Goal: Task Accomplishment & Management: Manage account settings

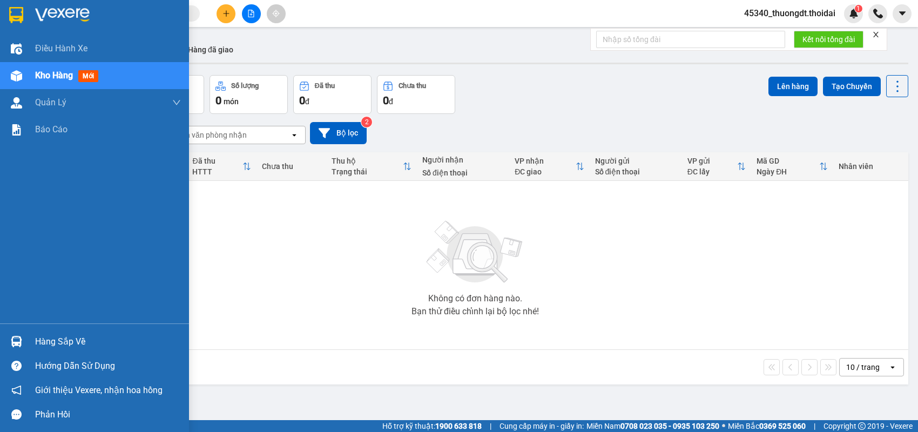
click at [39, 344] on div "Hàng sắp về" at bounding box center [108, 342] width 146 height 16
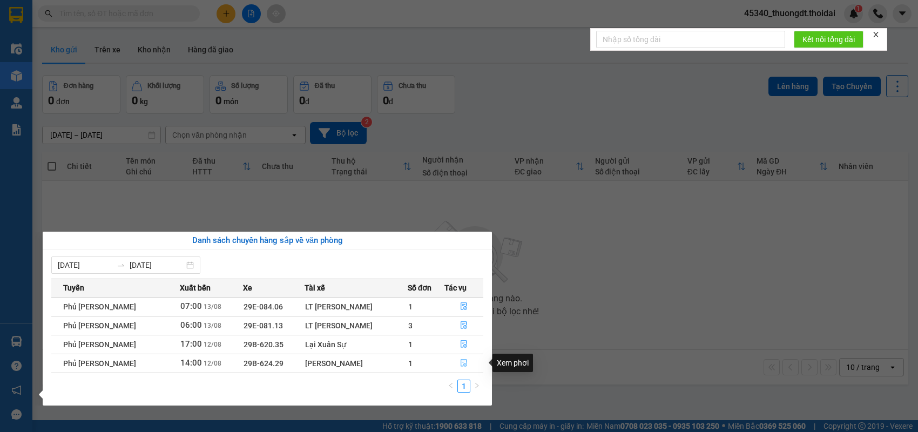
click at [460, 364] on icon "file-done" at bounding box center [464, 363] width 8 height 8
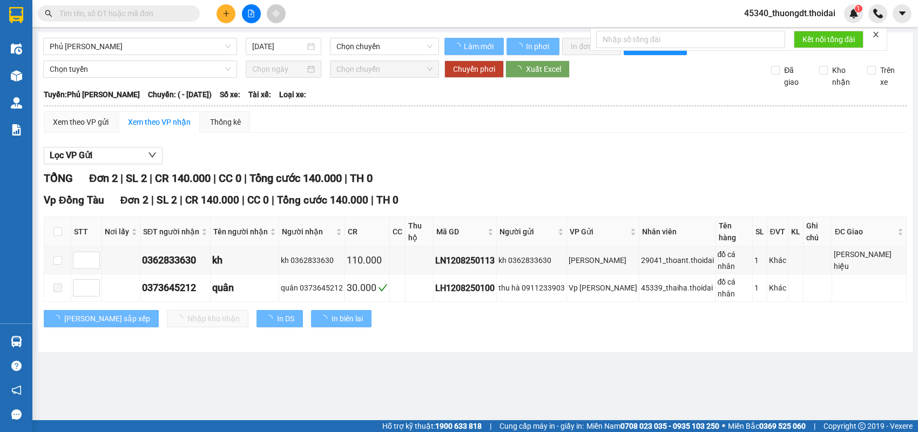
type input "[DATE]"
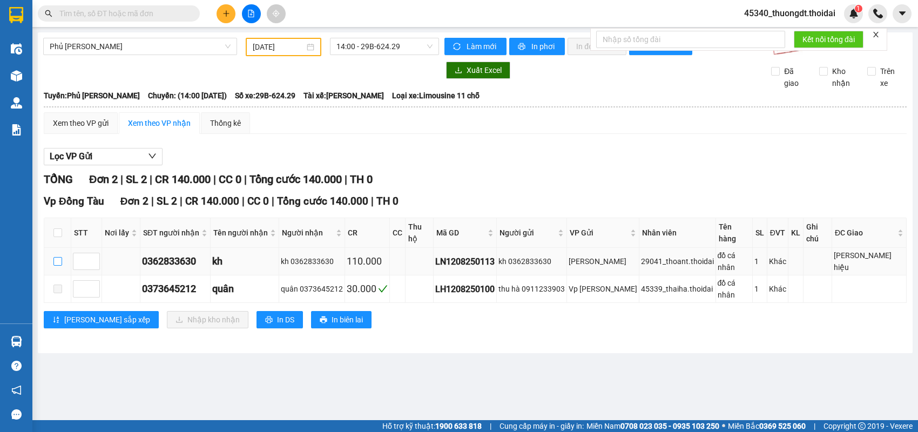
click at [57, 259] on label at bounding box center [57, 261] width 9 height 12
click at [57, 259] on input "checkbox" at bounding box center [57, 261] width 9 height 9
checkbox input "true"
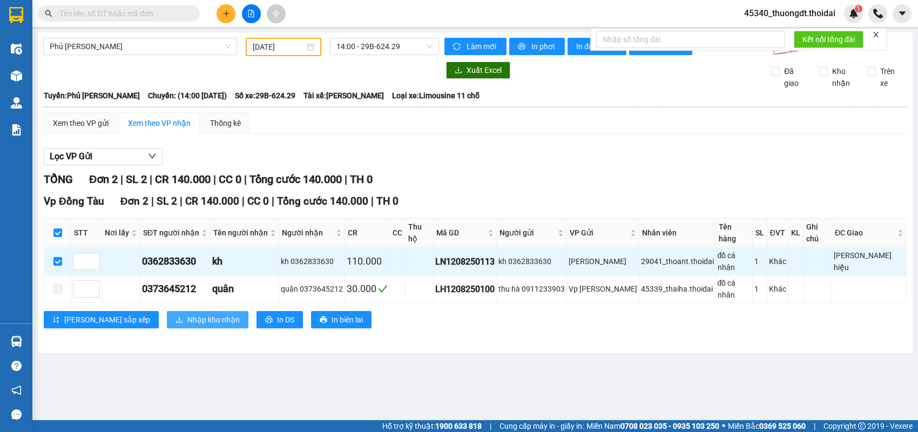
click at [167, 311] on button "Nhập kho nhận" at bounding box center [208, 319] width 82 height 17
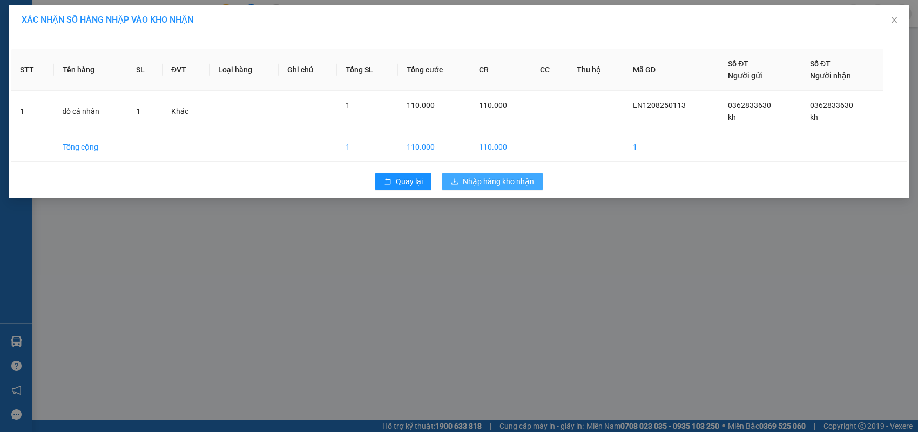
click at [487, 183] on span "Nhập hàng kho nhận" at bounding box center [498, 182] width 71 height 12
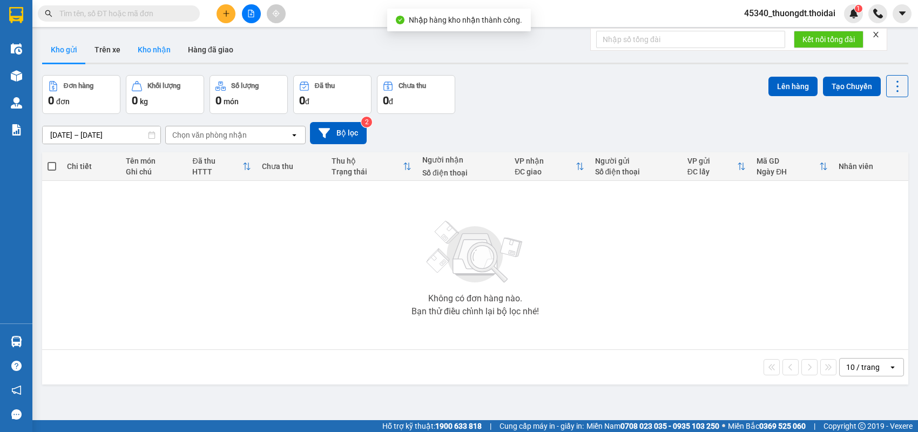
click at [158, 46] on button "Kho nhận" at bounding box center [154, 50] width 50 height 26
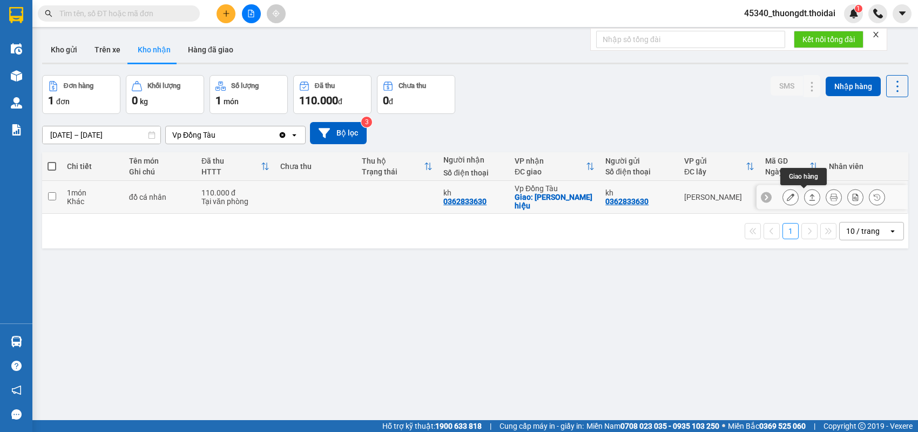
click at [808, 197] on icon at bounding box center [812, 197] width 8 height 8
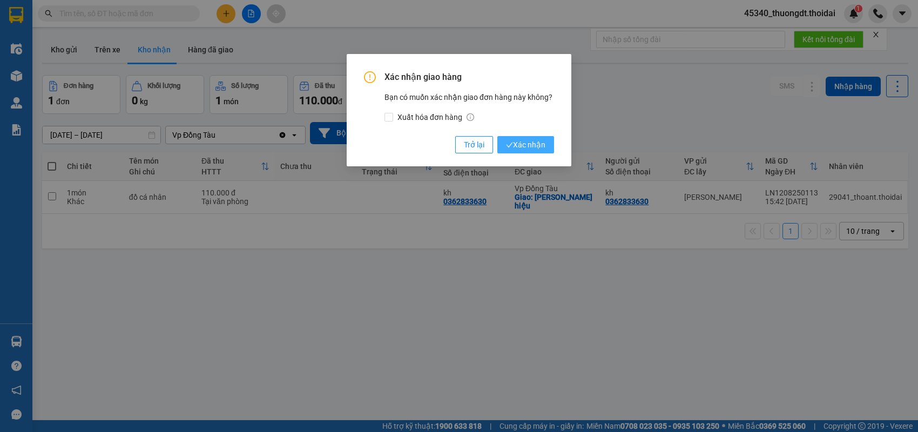
click at [525, 144] on span "Xác nhận" at bounding box center [525, 145] width 39 height 12
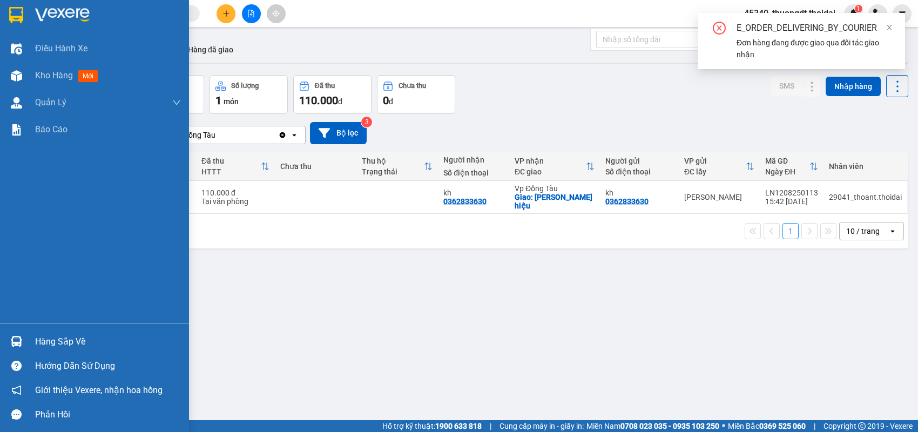
click at [38, 341] on div "Hàng sắp về" at bounding box center [108, 342] width 146 height 16
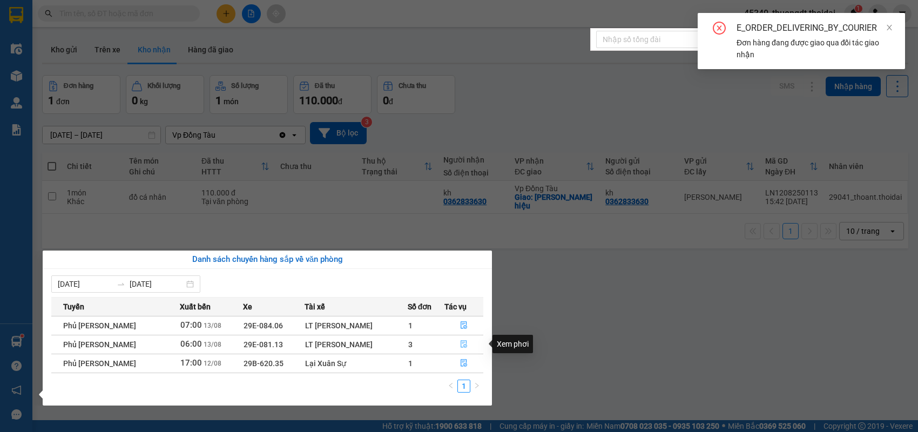
click at [464, 344] on icon "file-done" at bounding box center [464, 344] width 8 height 8
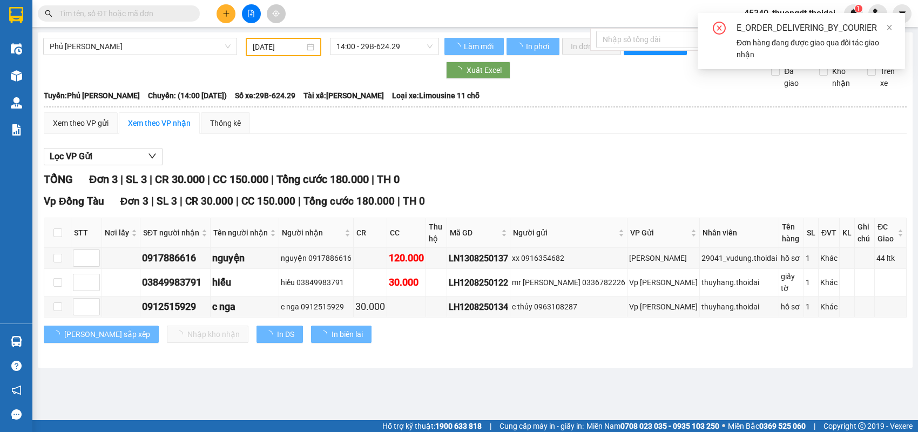
type input "13/08/2025"
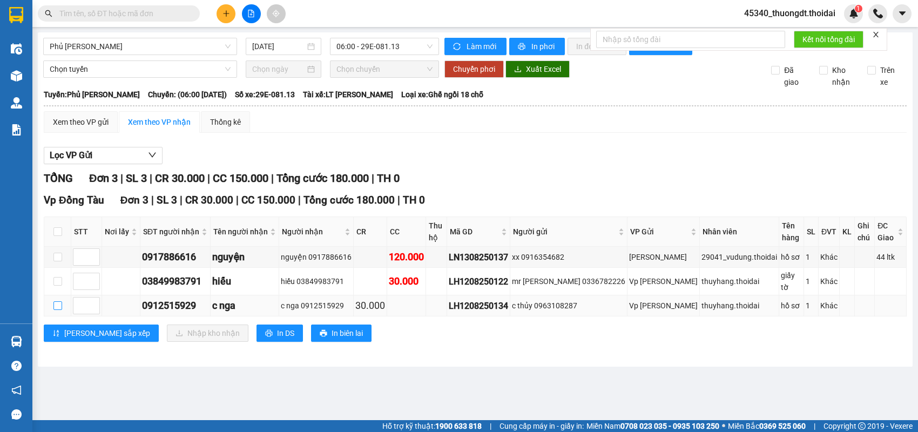
click at [55, 301] on input "checkbox" at bounding box center [57, 305] width 9 height 9
checkbox input "true"
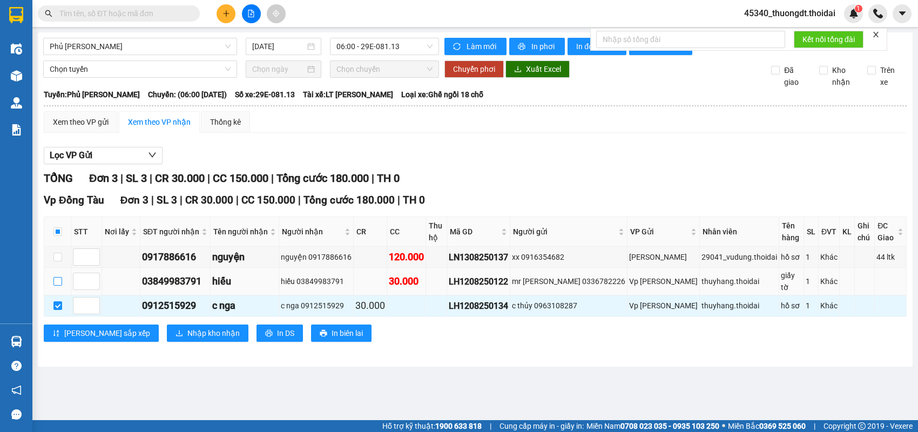
click at [57, 277] on input "checkbox" at bounding box center [57, 281] width 9 height 9
checkbox input "true"
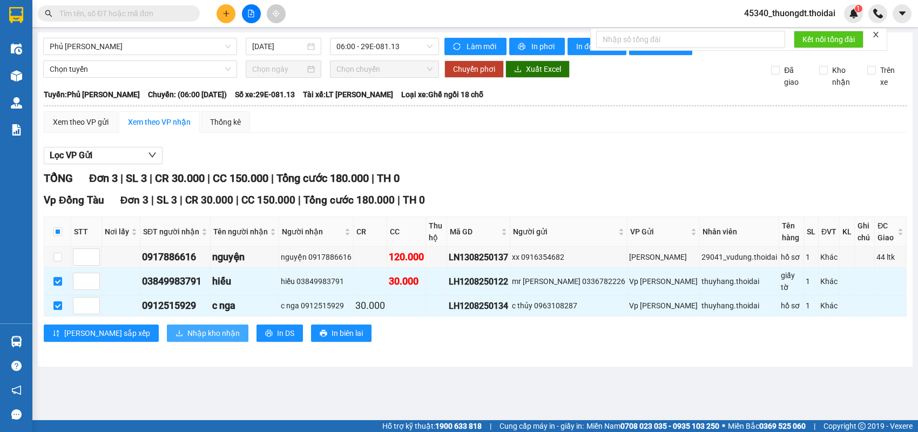
click at [187, 327] on span "Nhập kho nhận" at bounding box center [213, 333] width 52 height 12
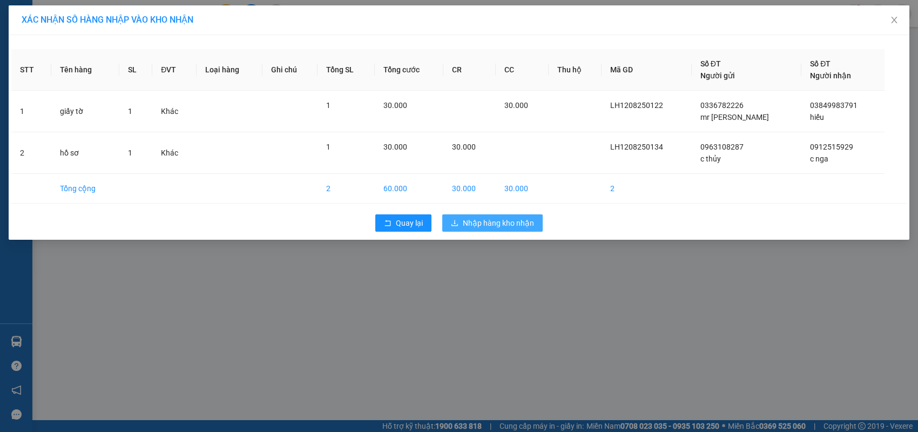
click at [455, 217] on button "Nhập hàng kho nhận" at bounding box center [492, 222] width 100 height 17
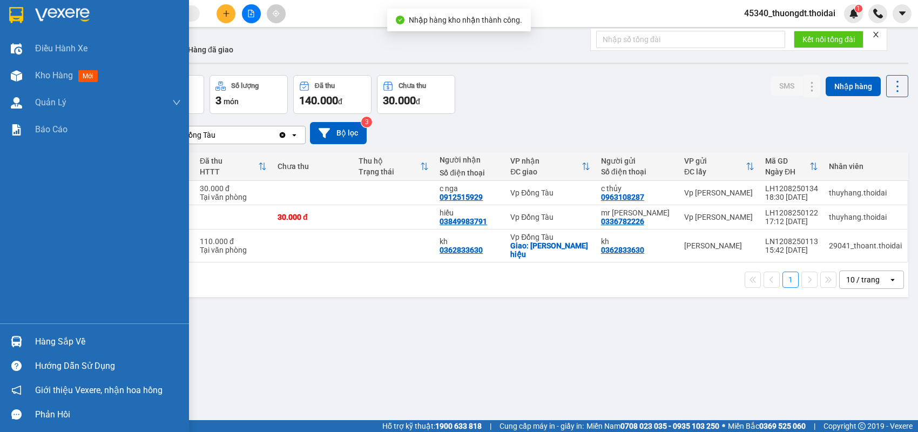
click at [70, 342] on div "Hàng sắp về" at bounding box center [108, 342] width 146 height 16
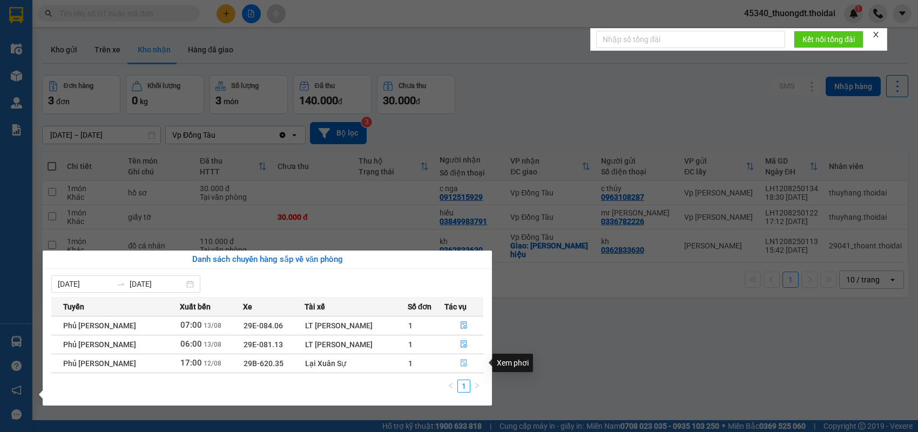
click at [461, 364] on icon "file-done" at bounding box center [464, 363] width 8 height 8
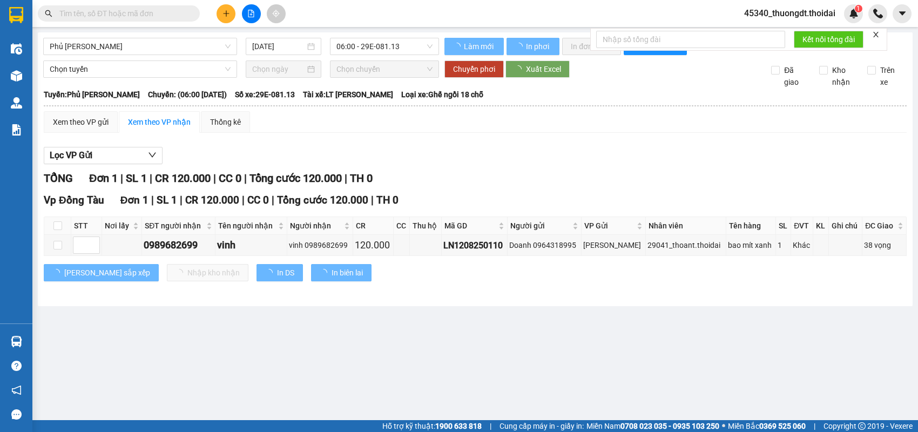
type input "12/08/2025"
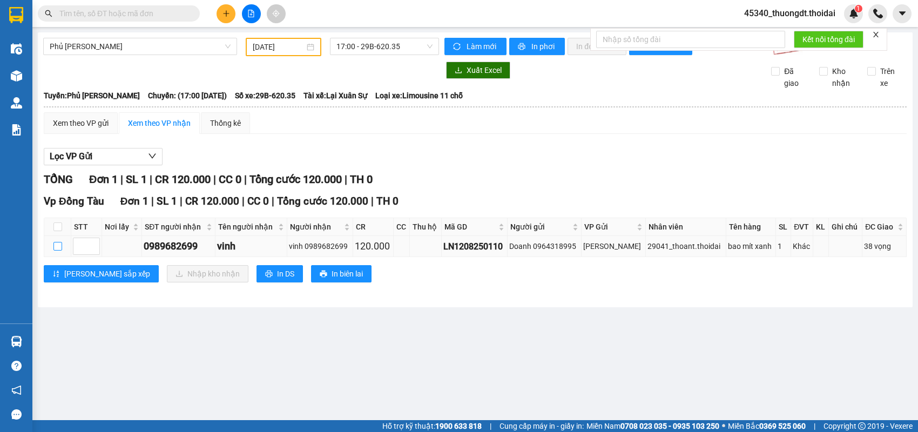
click at [53, 251] on input "checkbox" at bounding box center [57, 246] width 9 height 9
checkbox input "true"
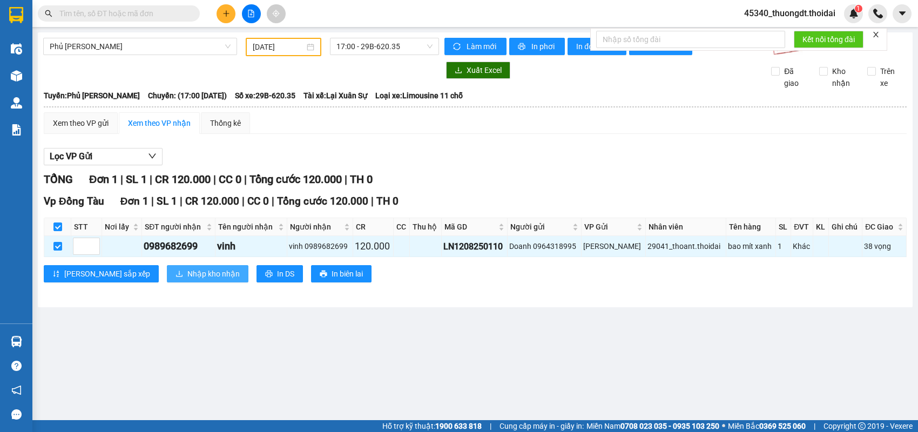
click at [167, 281] on button "Nhập kho nhận" at bounding box center [208, 273] width 82 height 17
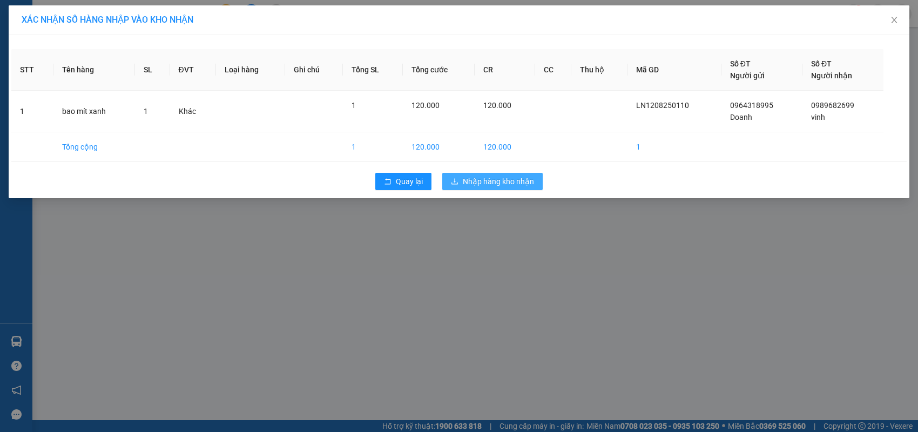
click at [522, 182] on span "Nhập hàng kho nhận" at bounding box center [498, 182] width 71 height 12
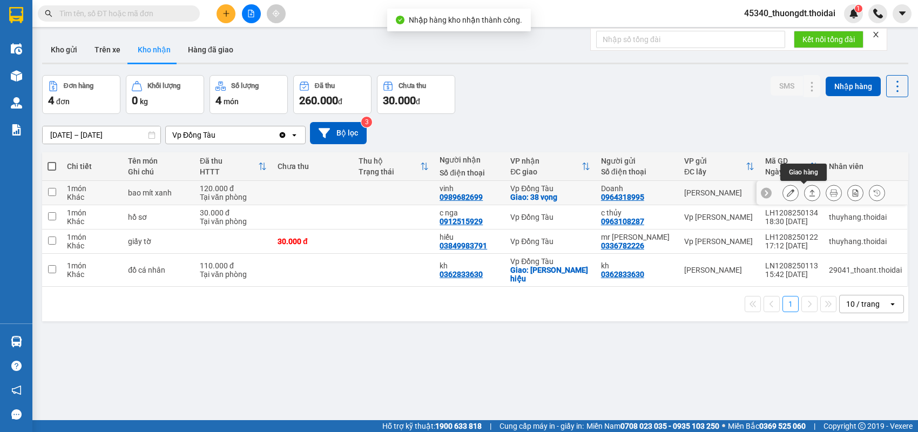
click at [808, 193] on icon at bounding box center [812, 193] width 8 height 8
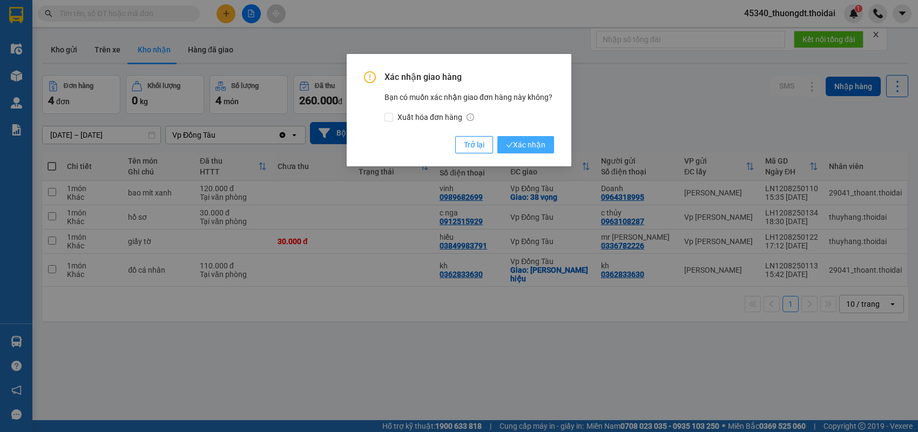
click at [539, 149] on span "Xác nhận" at bounding box center [525, 145] width 39 height 12
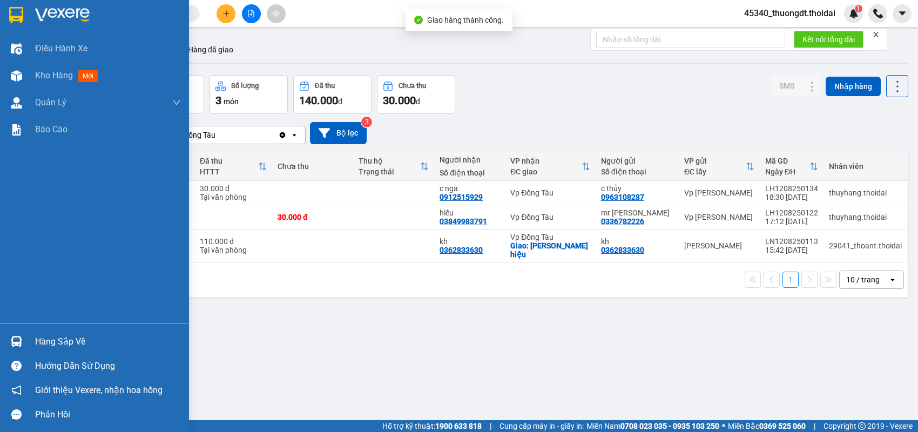
click at [45, 340] on div "Hàng sắp về" at bounding box center [108, 342] width 146 height 16
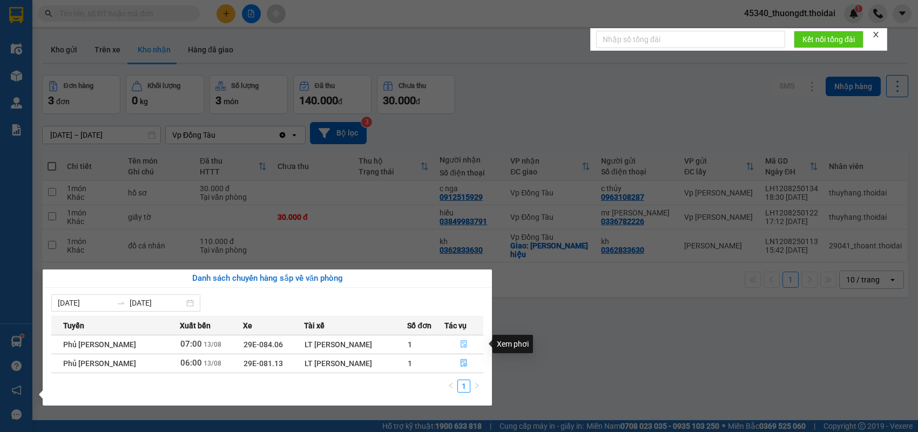
click at [461, 347] on icon "file-done" at bounding box center [464, 344] width 8 height 8
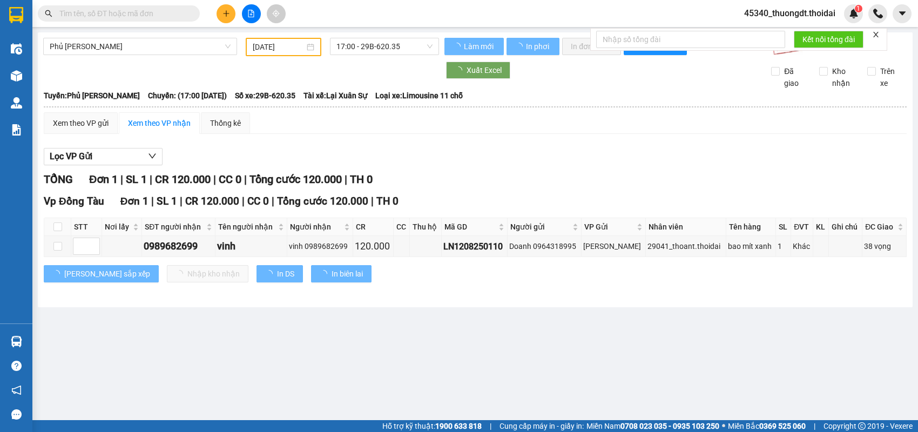
type input "13/08/2025"
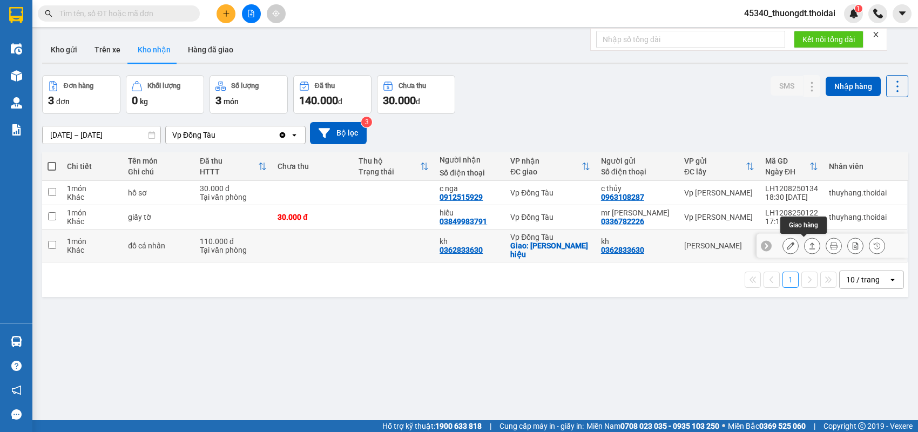
click at [808, 247] on icon at bounding box center [812, 246] width 8 height 8
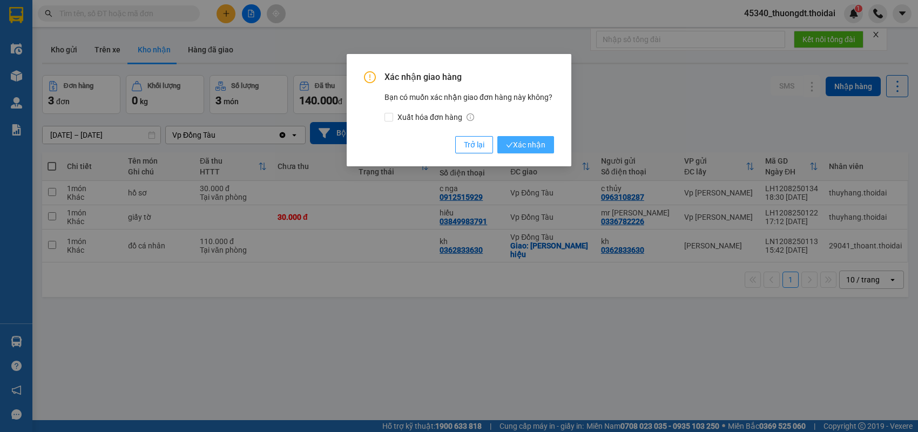
click at [550, 149] on button "Xác nhận" at bounding box center [525, 144] width 57 height 17
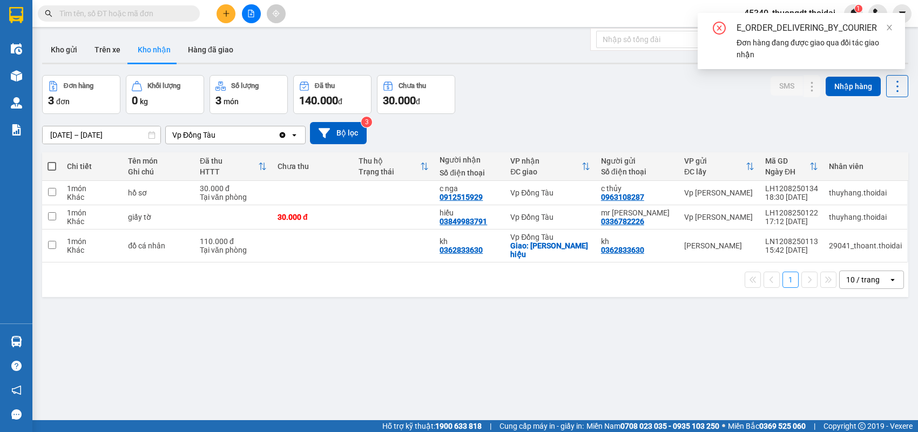
click at [490, 292] on div "1 10 / trang open" at bounding box center [475, 279] width 866 height 35
click at [887, 26] on icon "close" at bounding box center [890, 28] width 8 height 8
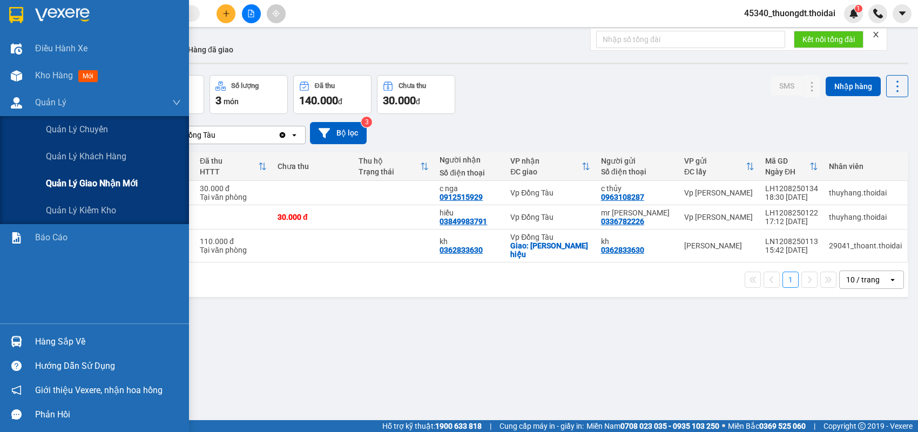
click at [82, 177] on span "Quản lý giao nhận mới" at bounding box center [92, 184] width 92 height 14
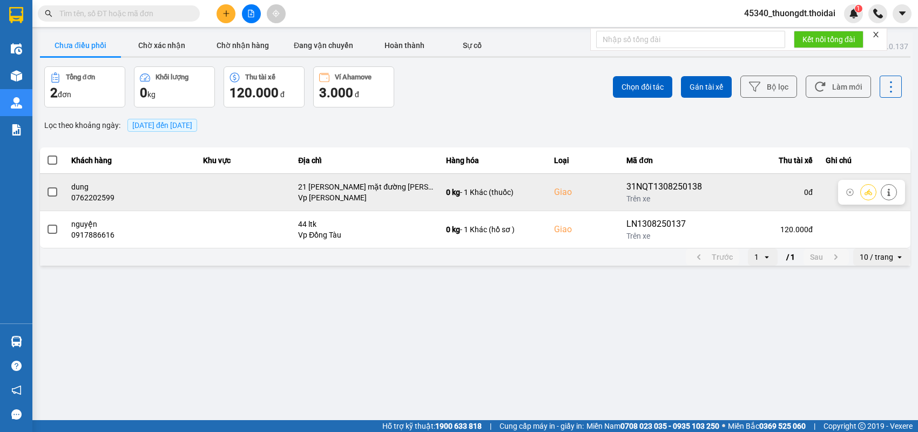
click at [51, 194] on span at bounding box center [53, 192] width 10 height 10
click at [46, 186] on input "checkbox" at bounding box center [46, 186] width 0 height 0
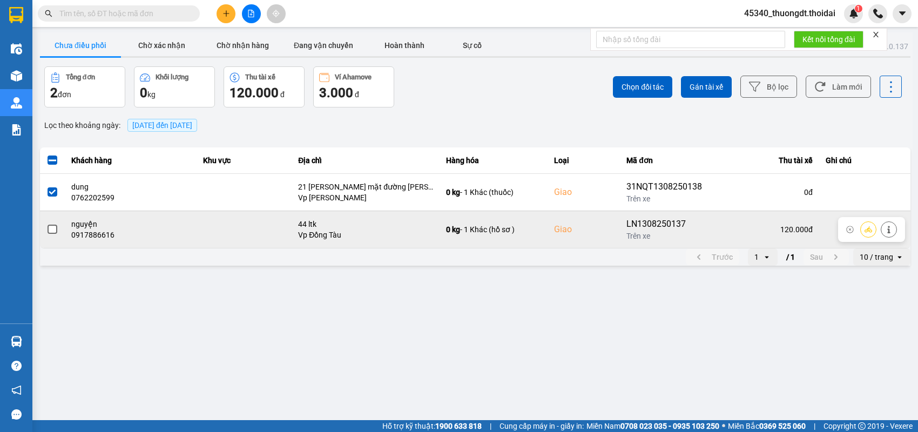
click at [50, 231] on span at bounding box center [53, 230] width 10 height 10
click at [46, 224] on input "checkbox" at bounding box center [46, 224] width 0 height 0
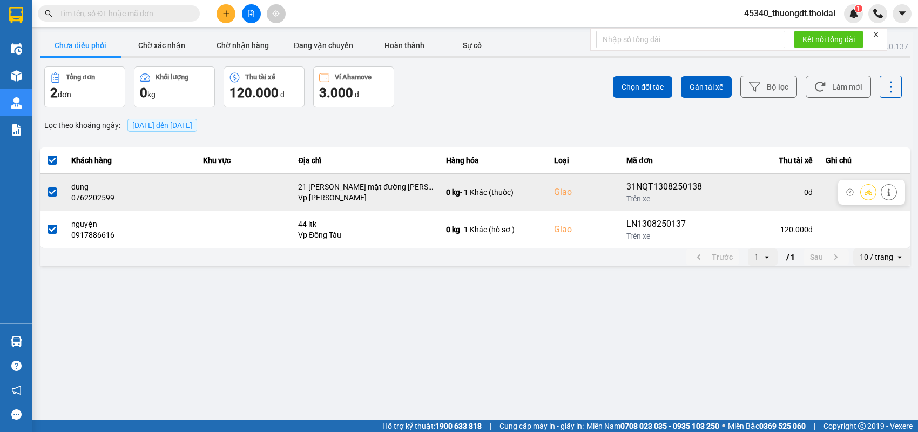
click at [54, 195] on span at bounding box center [53, 192] width 10 height 10
click at [46, 186] on input "checkbox" at bounding box center [46, 186] width 0 height 0
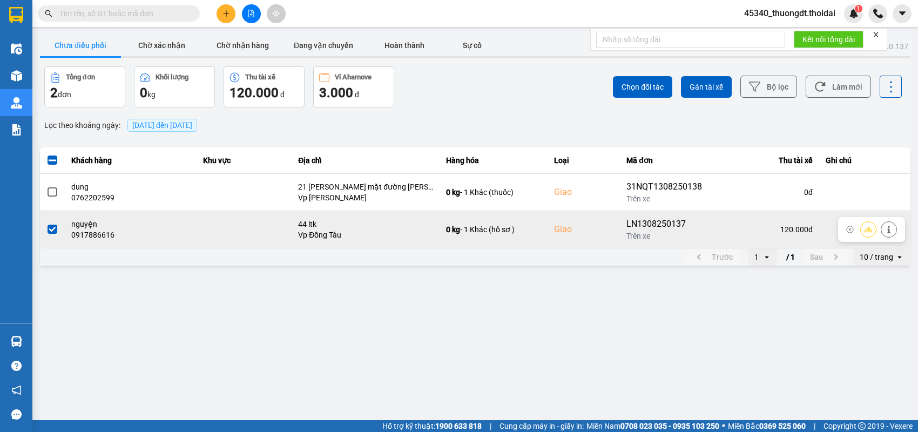
click at [49, 230] on span at bounding box center [53, 230] width 10 height 10
click at [46, 224] on input "checkbox" at bounding box center [46, 224] width 0 height 0
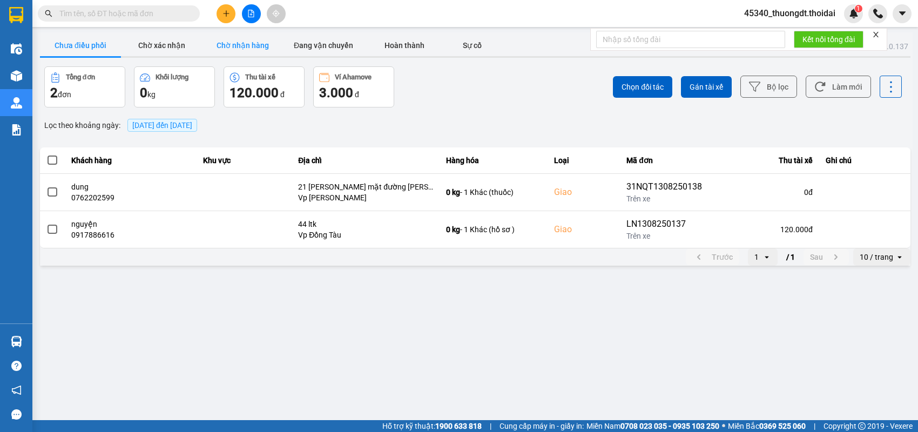
click at [244, 48] on button "Chờ nhận hàng" at bounding box center [242, 46] width 81 height 22
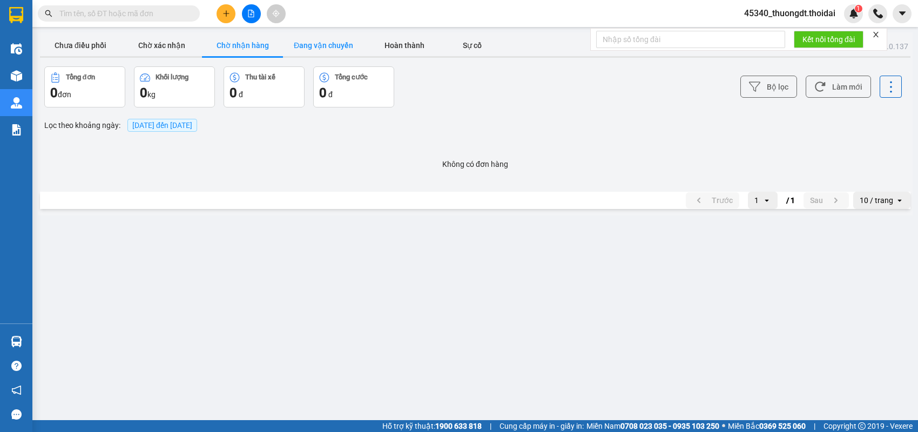
click at [335, 46] on button "Đang vận chuyển" at bounding box center [323, 46] width 81 height 22
click at [402, 45] on button "Hoàn thành" at bounding box center [404, 46] width 81 height 22
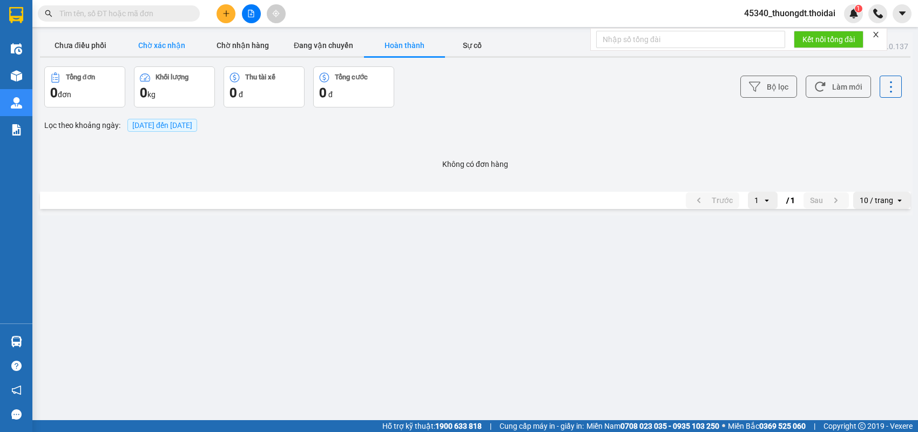
click at [144, 48] on button "Chờ xác nhận" at bounding box center [161, 46] width 81 height 22
click at [97, 46] on button "Chưa điều phối" at bounding box center [80, 46] width 81 height 22
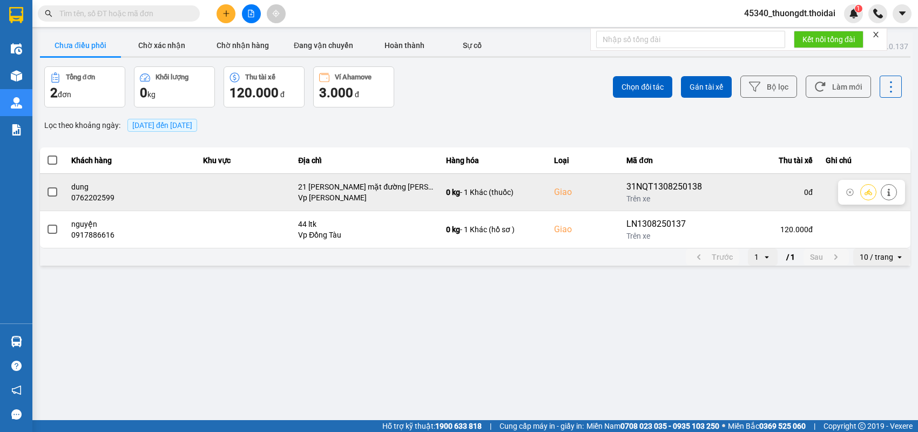
click at [55, 193] on span at bounding box center [53, 192] width 10 height 10
click at [46, 186] on input "checkbox" at bounding box center [46, 186] width 0 height 0
click at [888, 190] on icon at bounding box center [889, 192] width 8 height 8
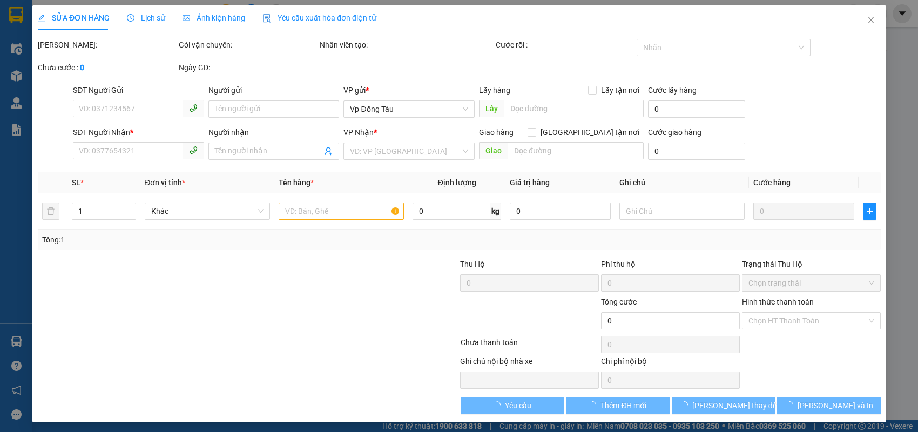
type input "0936452188"
type input "cương"
type input "0762202599"
type input "dung"
checkbox input "true"
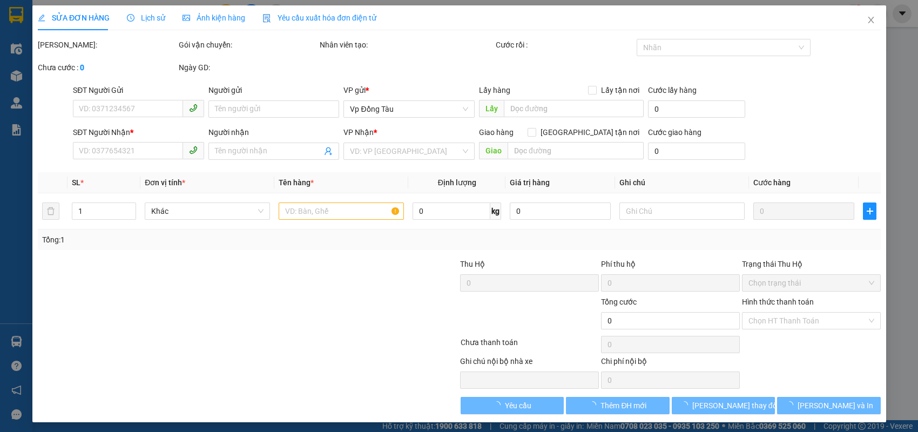
type input "21 phạm tất đắc mặt đường lê công thanh"
type input "100.000"
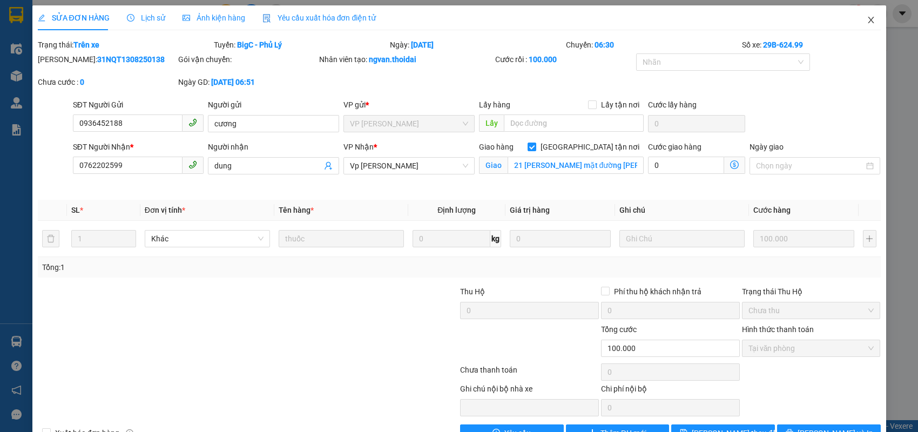
click at [868, 20] on icon "close" at bounding box center [871, 20] width 6 height 6
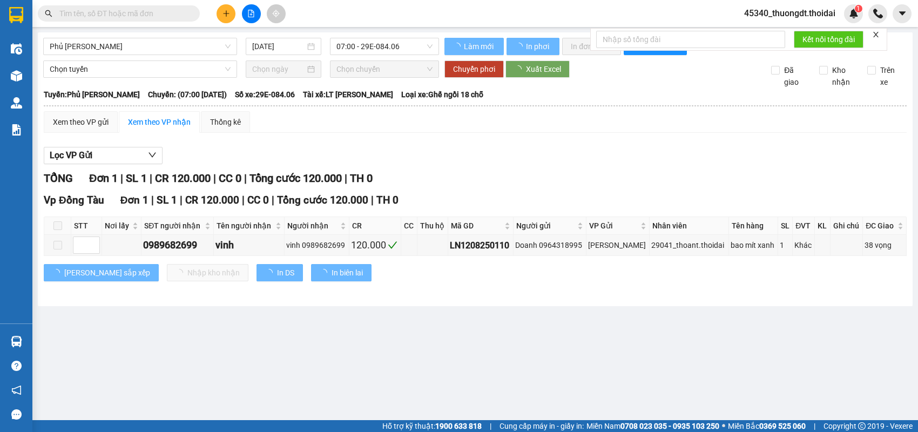
type input "12/08/2025"
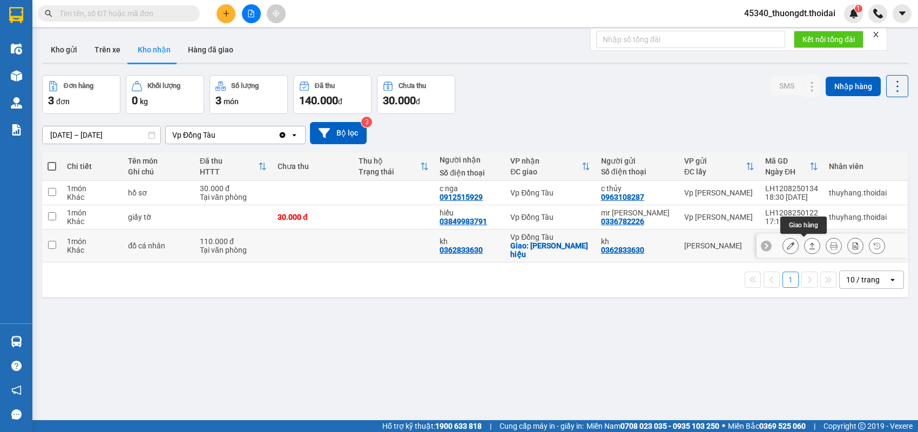
click at [808, 246] on icon at bounding box center [812, 246] width 8 height 8
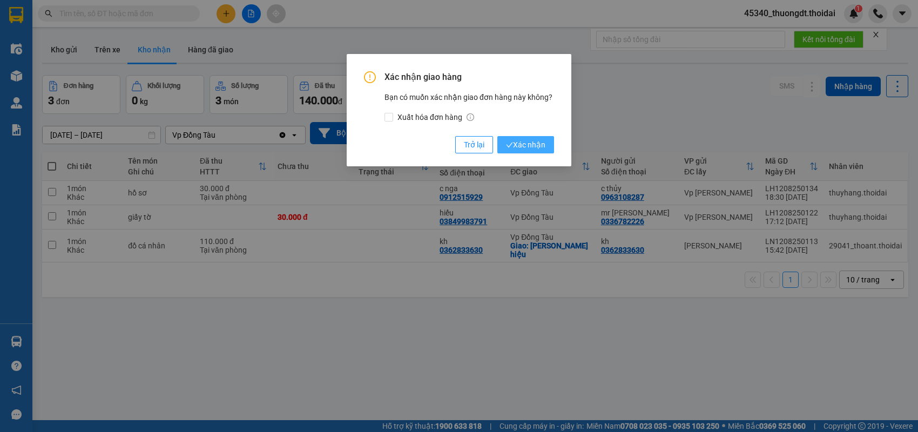
click at [519, 142] on span "Xác nhận" at bounding box center [525, 145] width 39 height 12
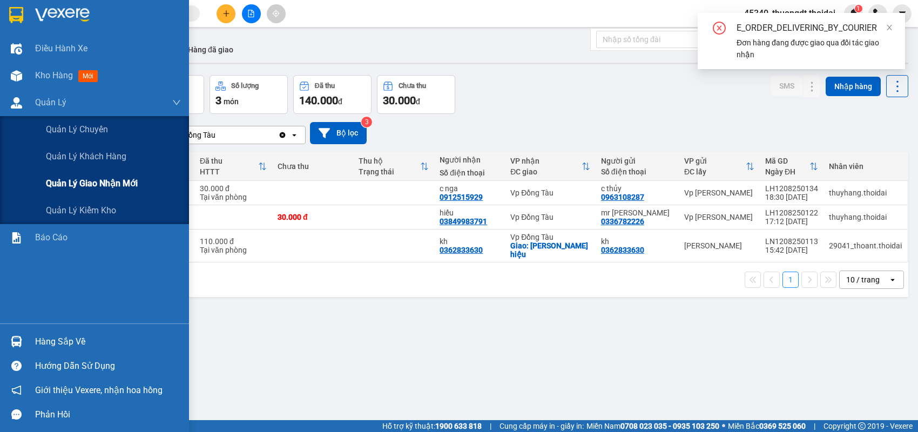
click at [85, 176] on div "Quản lý giao nhận mới" at bounding box center [113, 183] width 135 height 27
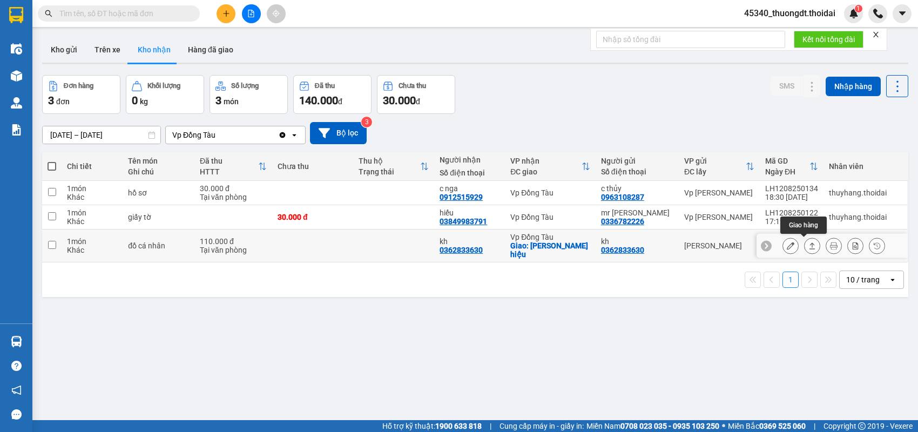
click at [808, 247] on icon at bounding box center [812, 246] width 8 height 8
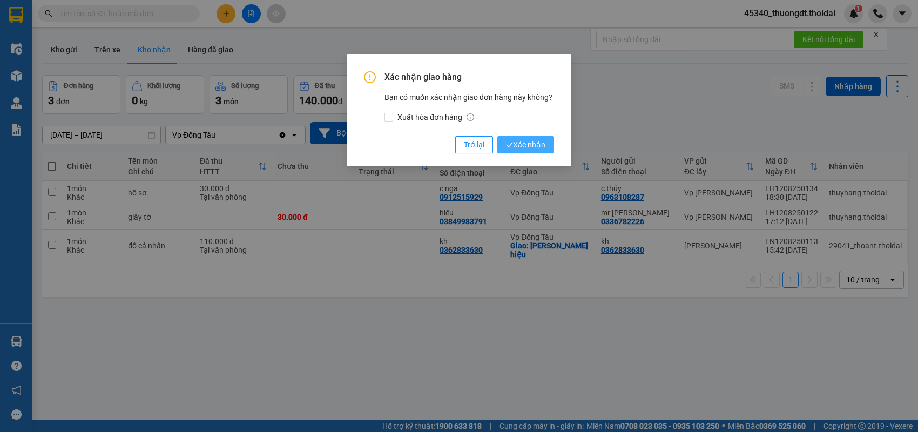
click at [529, 146] on span "Xác nhận" at bounding box center [525, 145] width 39 height 12
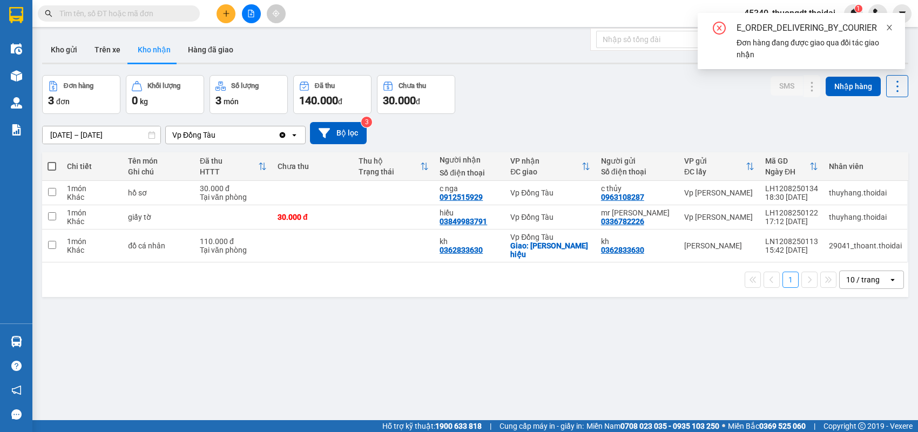
click at [889, 26] on icon "close" at bounding box center [890, 28] width 8 height 8
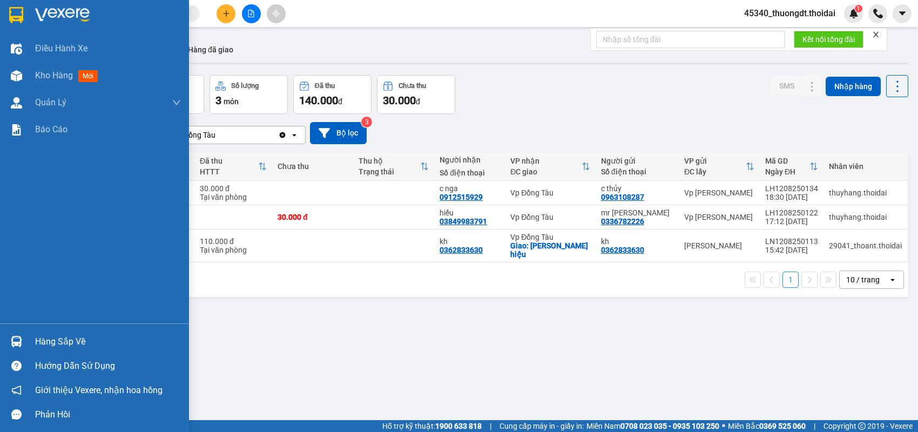
click at [28, 339] on div "Hàng sắp về" at bounding box center [94, 341] width 189 height 24
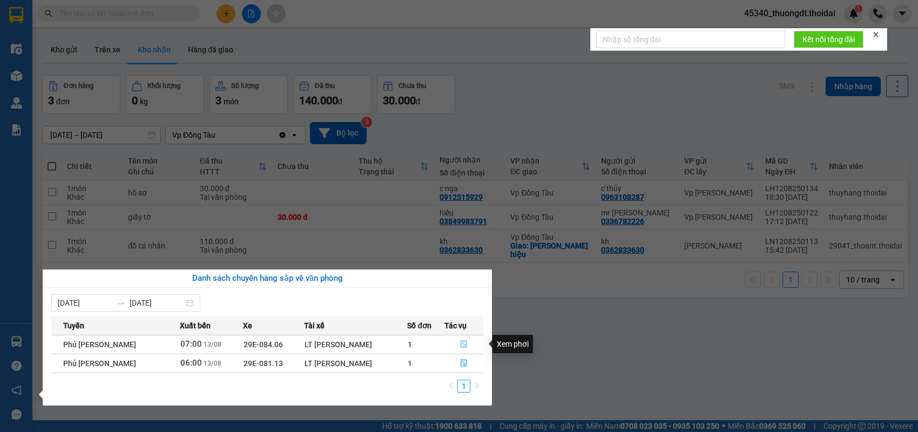
click at [460, 342] on icon "file-done" at bounding box center [464, 344] width 8 height 8
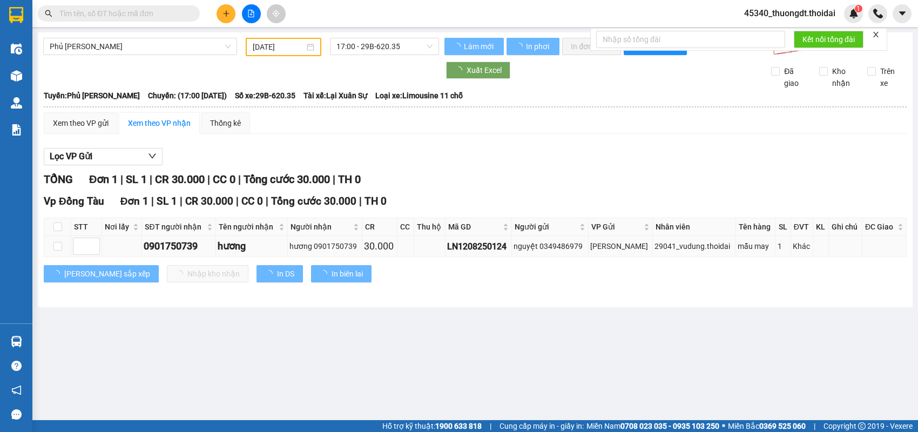
type input "13/08/2025"
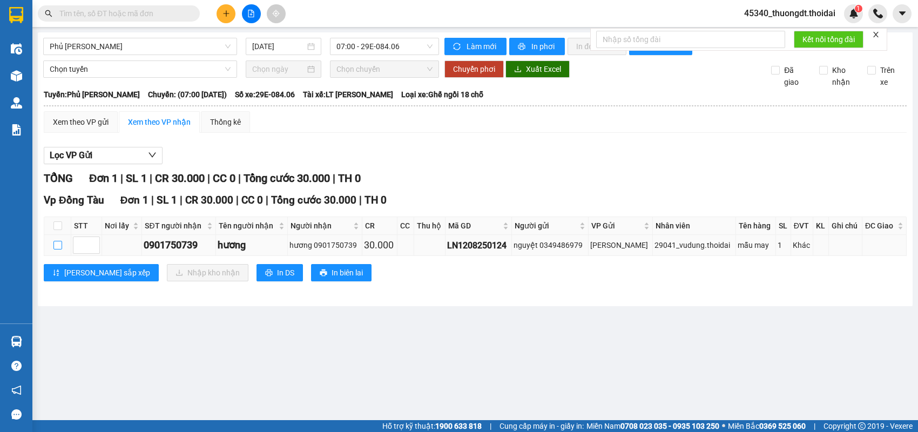
click at [57, 249] on input "checkbox" at bounding box center [57, 245] width 9 height 9
checkbox input "true"
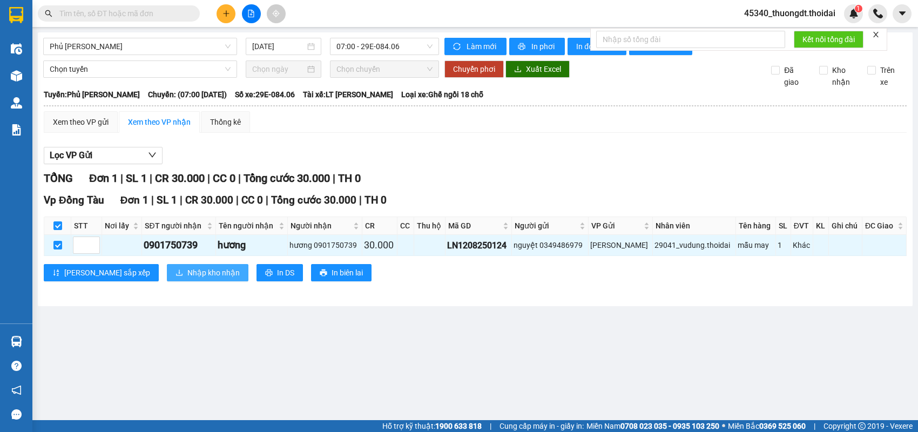
click at [187, 279] on span "Nhập kho nhận" at bounding box center [213, 273] width 52 height 12
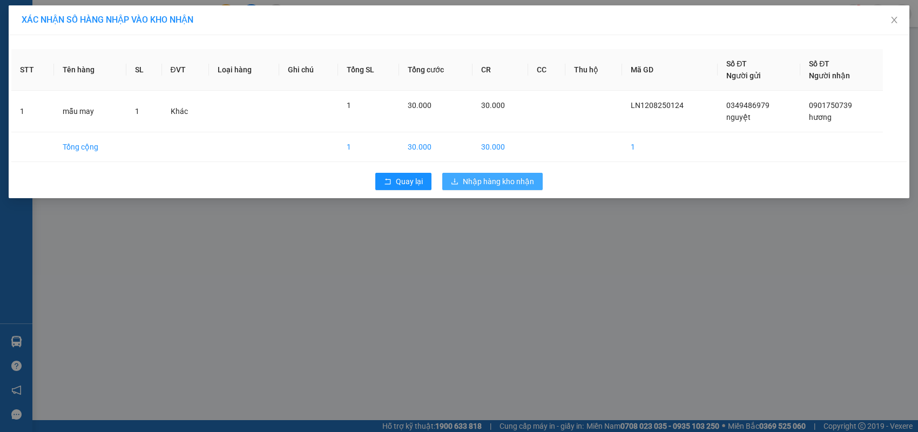
click at [508, 184] on span "Nhập hàng kho nhận" at bounding box center [498, 182] width 71 height 12
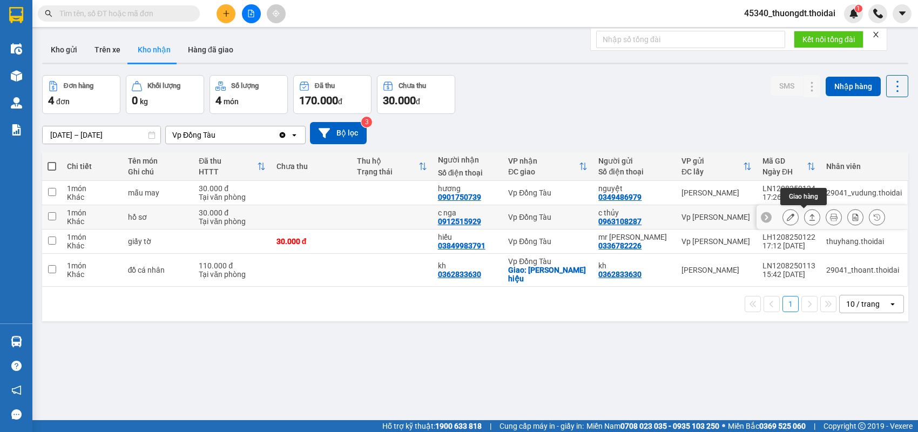
click at [805, 221] on button at bounding box center [812, 217] width 15 height 19
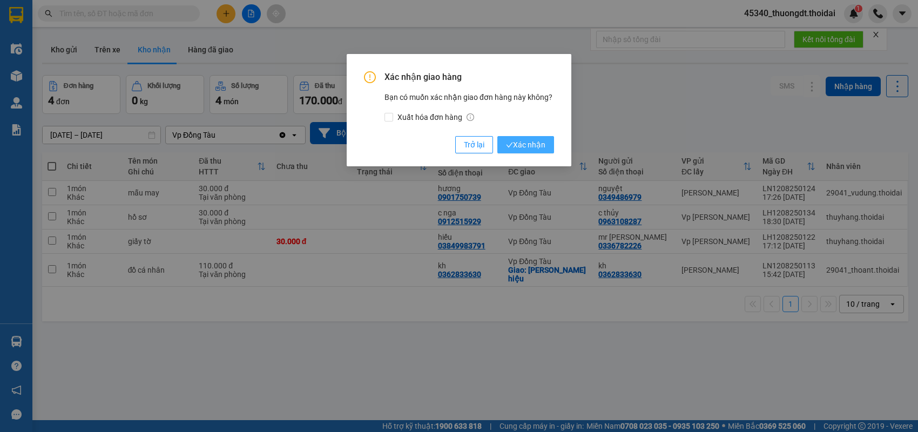
click at [526, 143] on span "Xác nhận" at bounding box center [525, 145] width 39 height 12
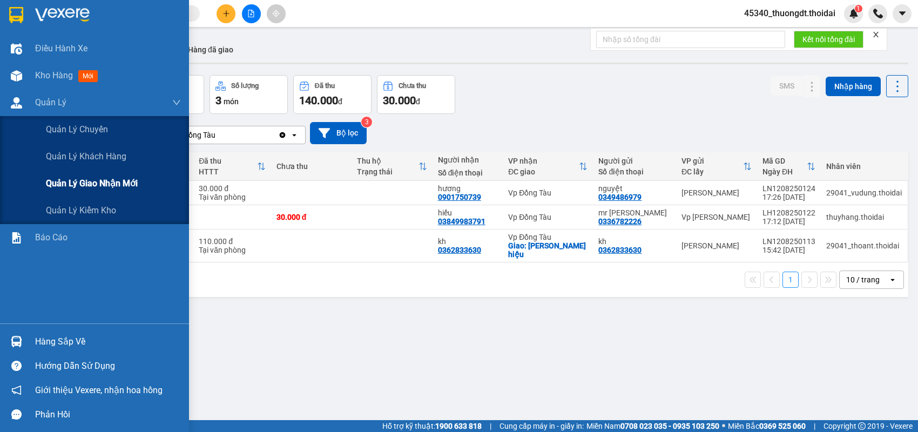
click at [75, 181] on span "Quản lý giao nhận mới" at bounding box center [92, 184] width 92 height 14
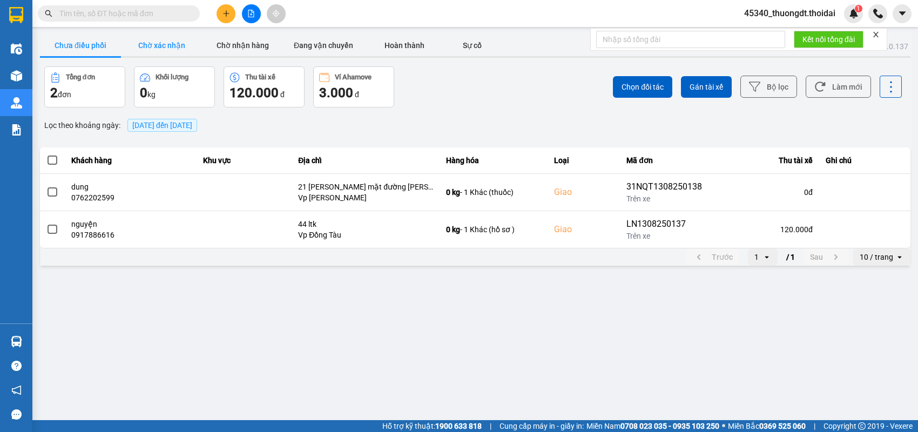
click at [147, 50] on button "Chờ xác nhận" at bounding box center [161, 46] width 81 height 22
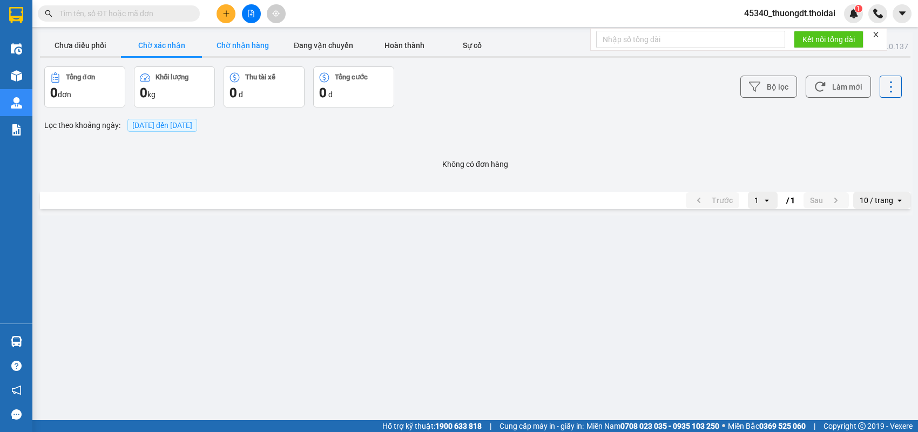
click at [247, 44] on button "Chờ nhận hàng" at bounding box center [242, 46] width 81 height 22
click at [320, 43] on button "Đang vận chuyển" at bounding box center [323, 46] width 81 height 22
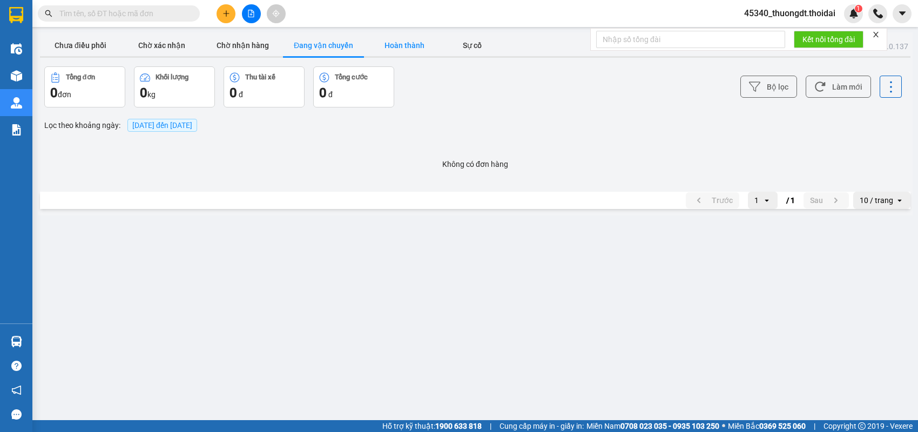
click at [427, 41] on button "Hoàn thành" at bounding box center [404, 46] width 81 height 22
click at [59, 50] on button "Chưa điều phối" at bounding box center [80, 46] width 81 height 22
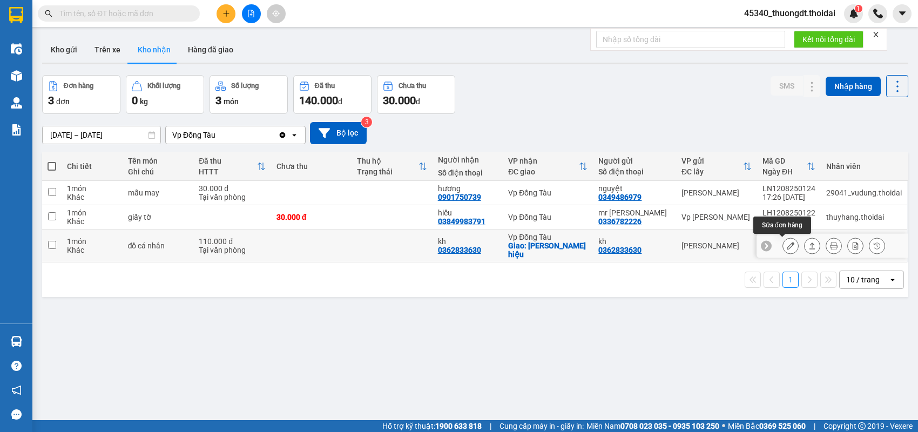
click at [787, 242] on icon at bounding box center [791, 246] width 8 height 8
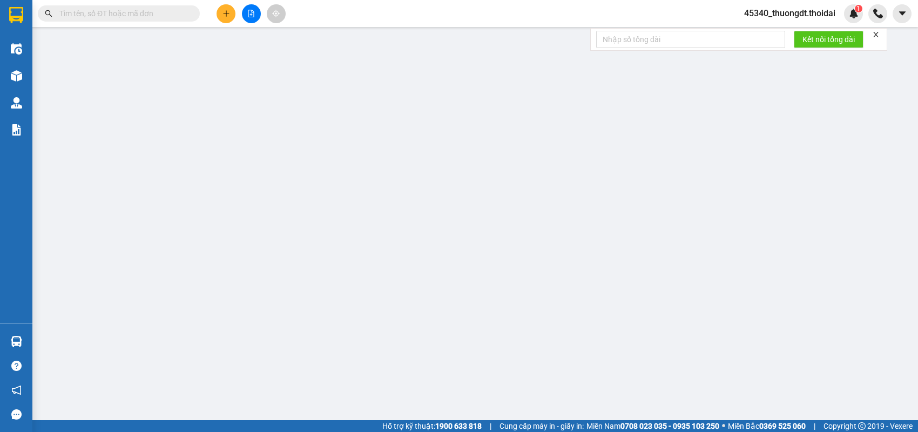
type input "0362833630"
type input "kh"
type input "0362833630"
type input "kh"
checkbox input "true"
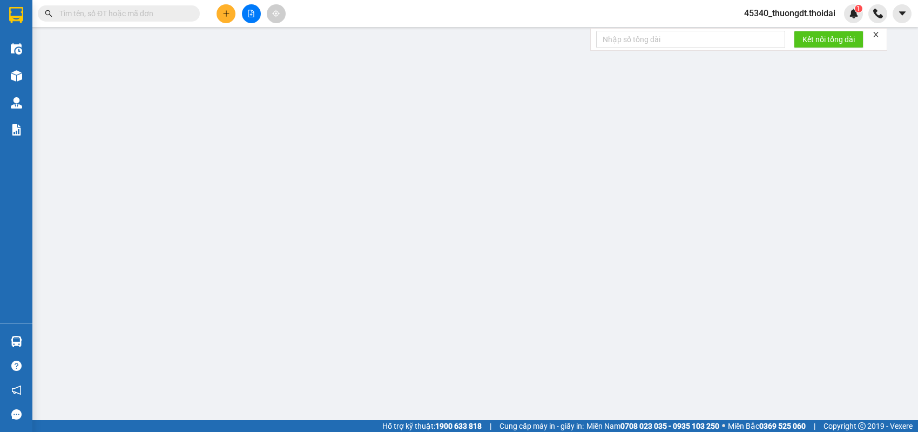
type input "nguyễn quốc hiệu"
type input "110.000"
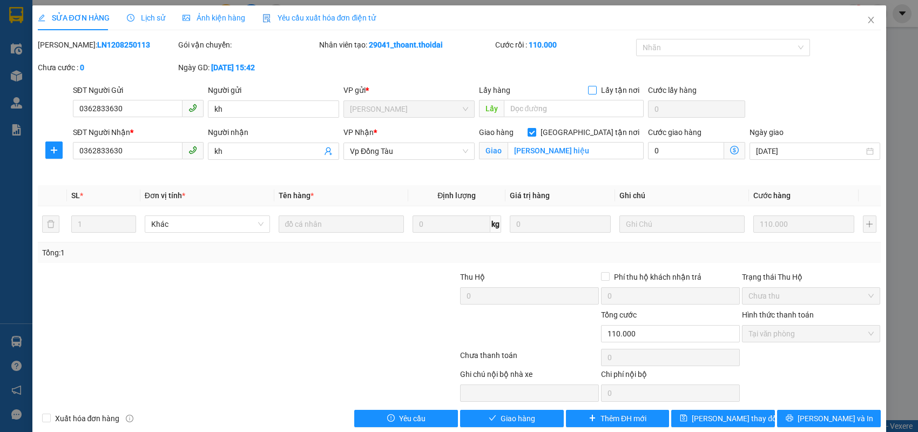
click at [588, 92] on input "Lấy tận nơi" at bounding box center [592, 90] width 8 height 8
checkbox input "true"
click at [554, 111] on input "text" at bounding box center [574, 108] width 140 height 17
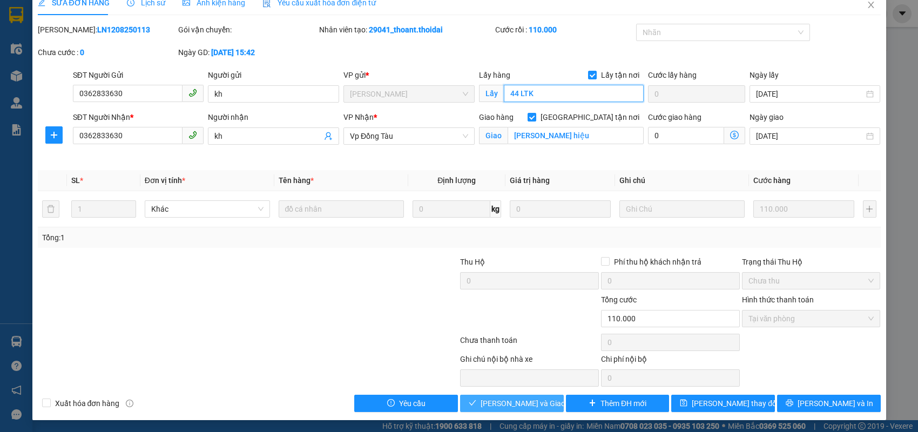
type input "44 LTK"
click at [517, 398] on span "Lưu và Giao hàng" at bounding box center [533, 403] width 104 height 12
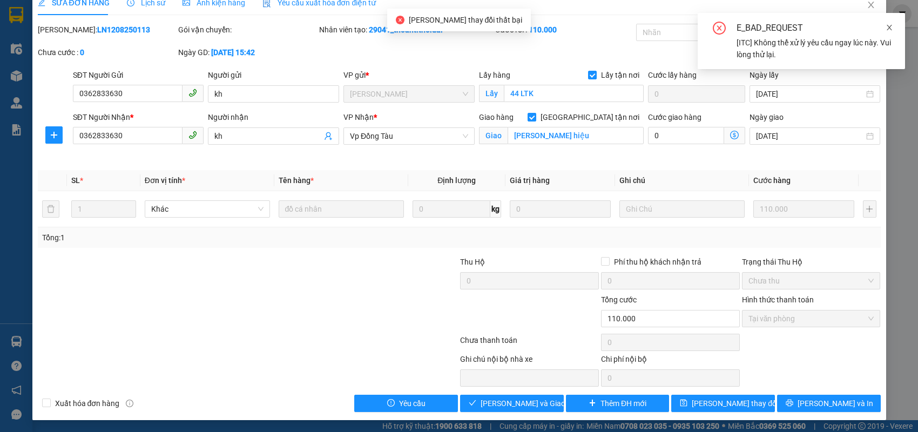
click at [888, 29] on icon "close" at bounding box center [889, 27] width 5 height 5
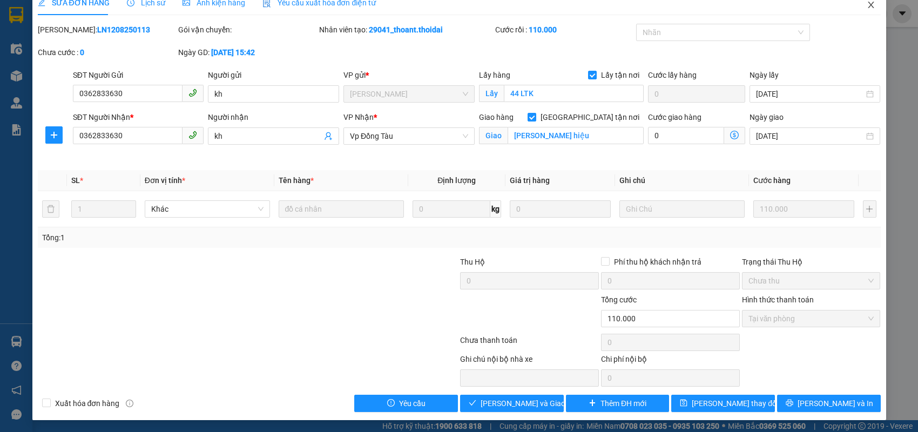
click at [868, 8] on icon "close" at bounding box center [871, 5] width 6 height 6
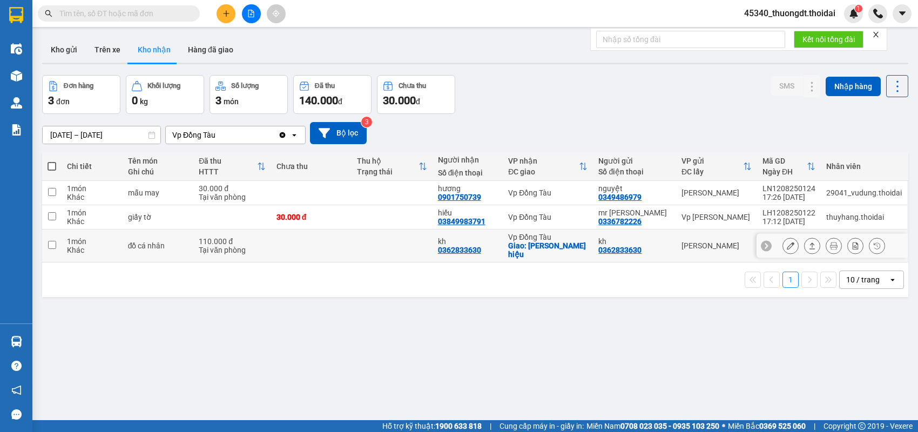
click at [805, 248] on button at bounding box center [812, 246] width 15 height 19
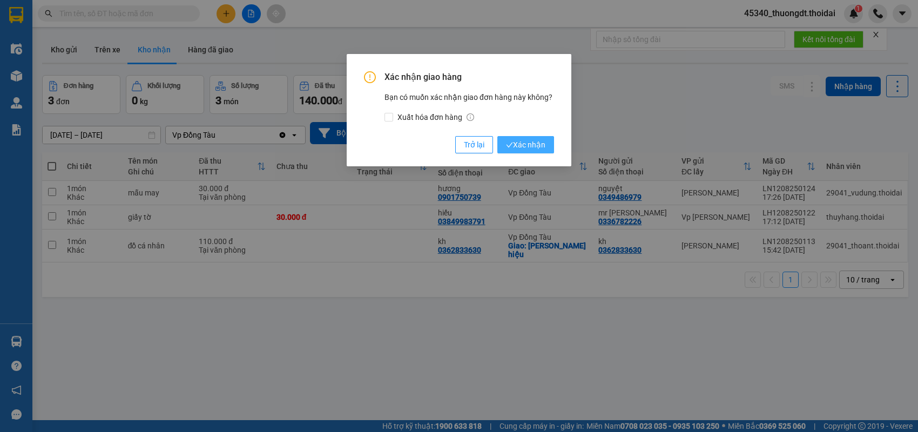
click at [528, 146] on span "Xác nhận" at bounding box center [525, 145] width 39 height 12
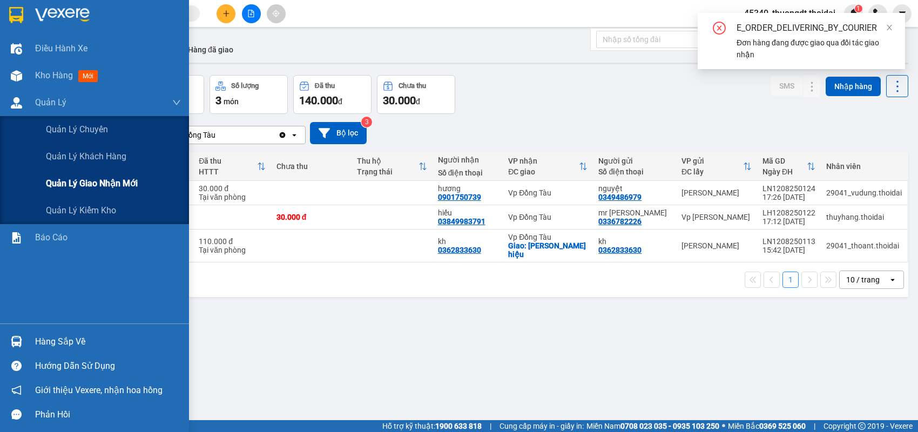
click at [82, 185] on span "Quản lý giao nhận mới" at bounding box center [92, 184] width 92 height 14
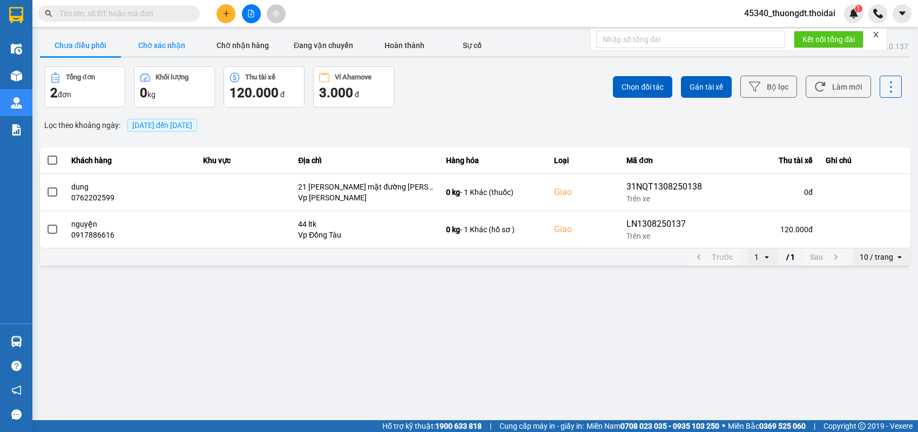
click at [172, 43] on button "Chờ xác nhận" at bounding box center [161, 46] width 81 height 22
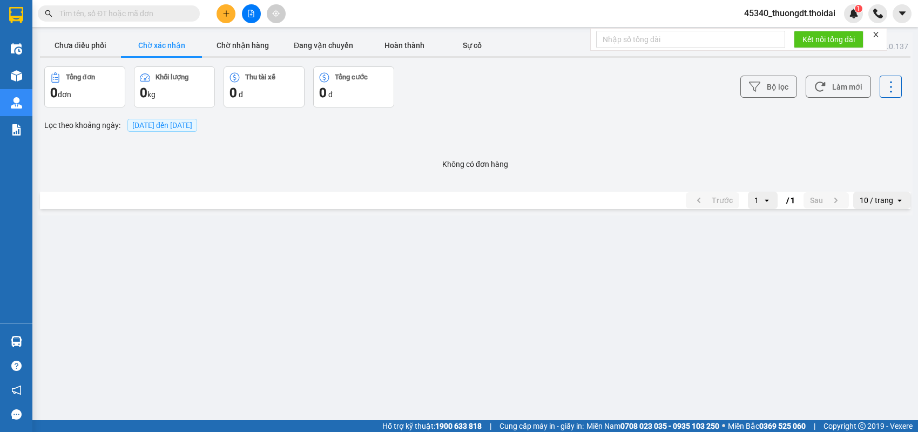
click at [136, 125] on span "13/08/2025 đến 13/08/2025" at bounding box center [162, 125] width 60 height 9
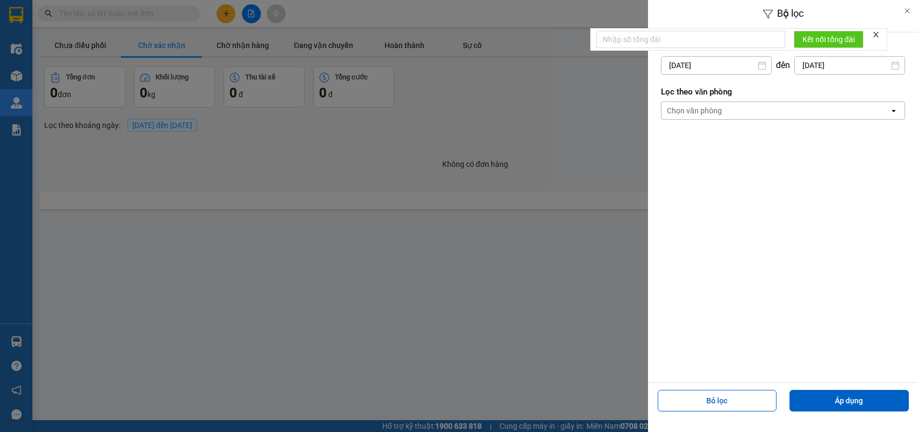
click at [759, 64] on icon at bounding box center [762, 65] width 8 height 9
click at [692, 68] on input "13/08/2025" at bounding box center [717, 65] width 110 height 17
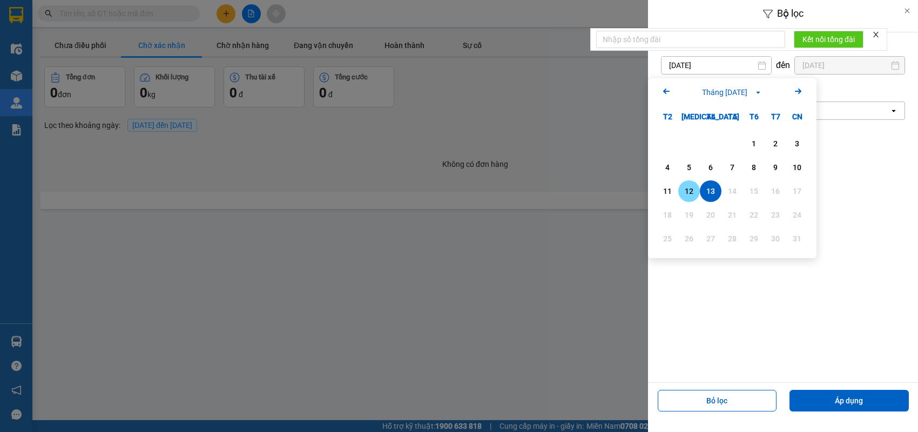
click at [690, 190] on div "12" at bounding box center [689, 191] width 15 height 13
type input "12/08/2025"
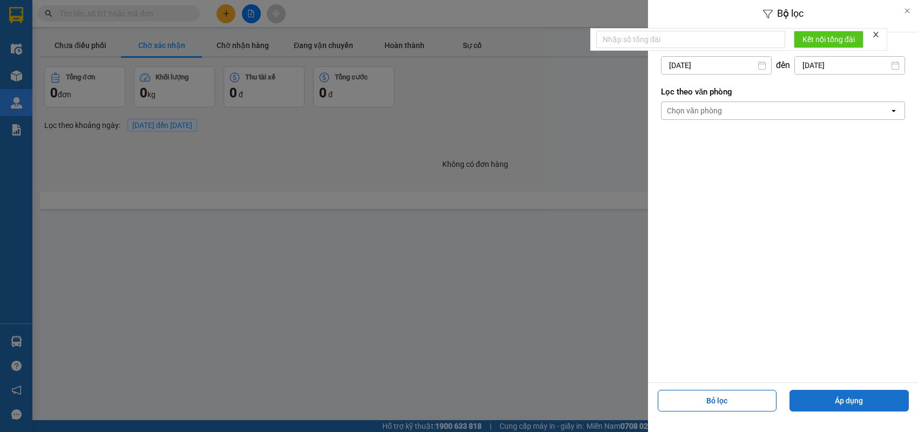
click at [839, 401] on button "Áp dụng" at bounding box center [849, 401] width 119 height 22
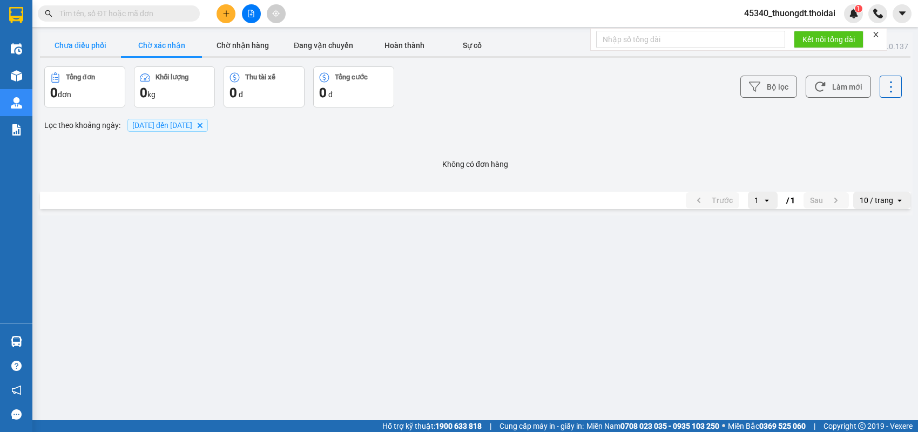
click at [86, 50] on button "Chưa điều phối" at bounding box center [80, 46] width 81 height 22
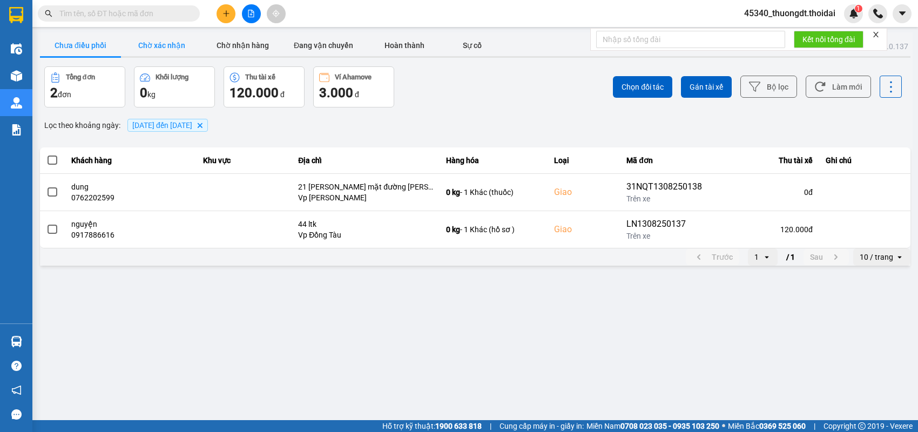
click at [150, 46] on button "Chờ xác nhận" at bounding box center [161, 46] width 81 height 22
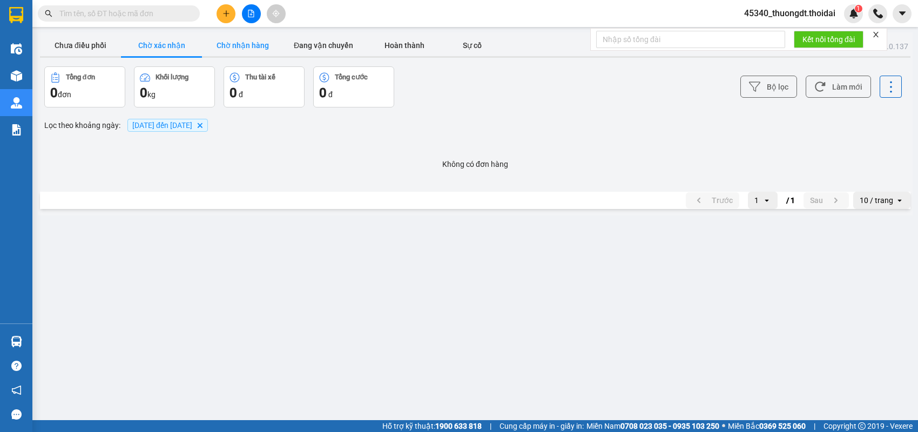
click at [243, 45] on button "Chờ nhận hàng" at bounding box center [242, 46] width 81 height 22
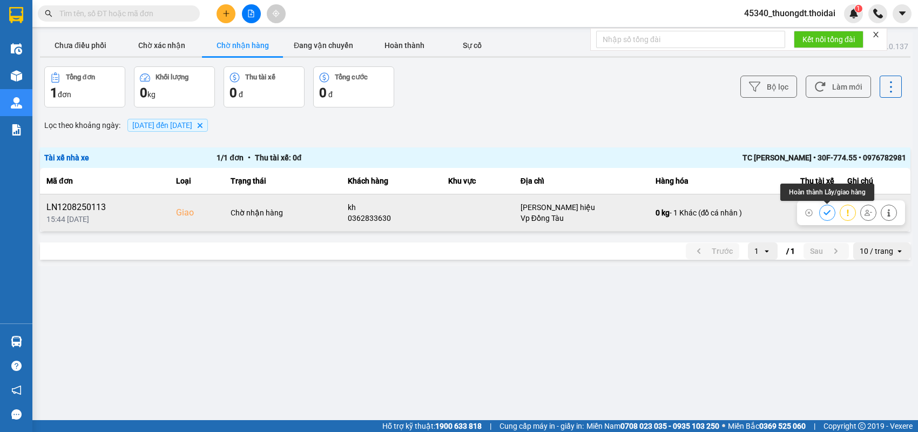
click at [827, 212] on icon at bounding box center [828, 213] width 8 height 8
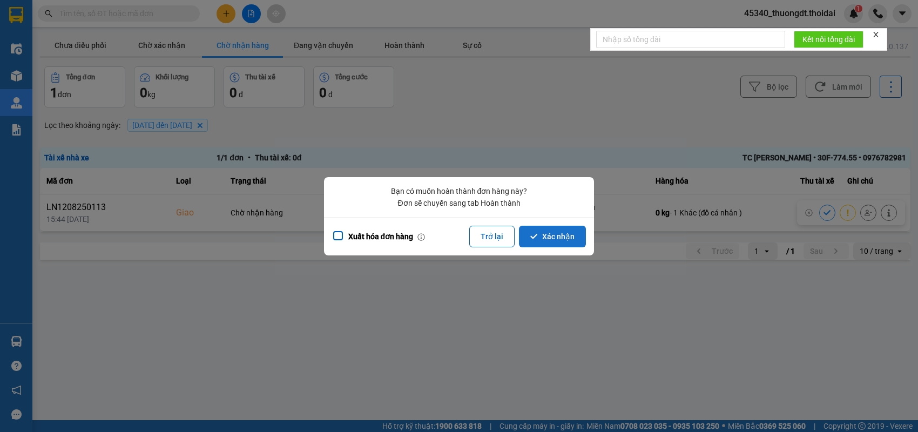
click at [579, 233] on button "Xác nhận" at bounding box center [552, 237] width 67 height 22
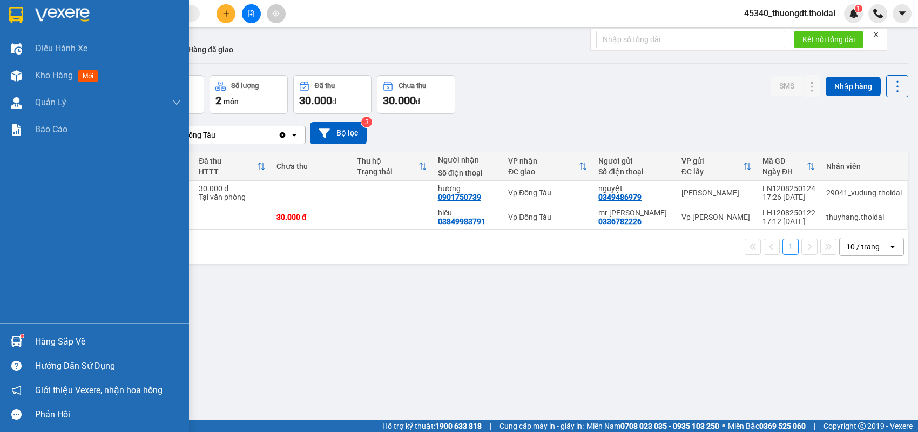
click at [46, 334] on div "Hàng sắp về" at bounding box center [108, 342] width 146 height 16
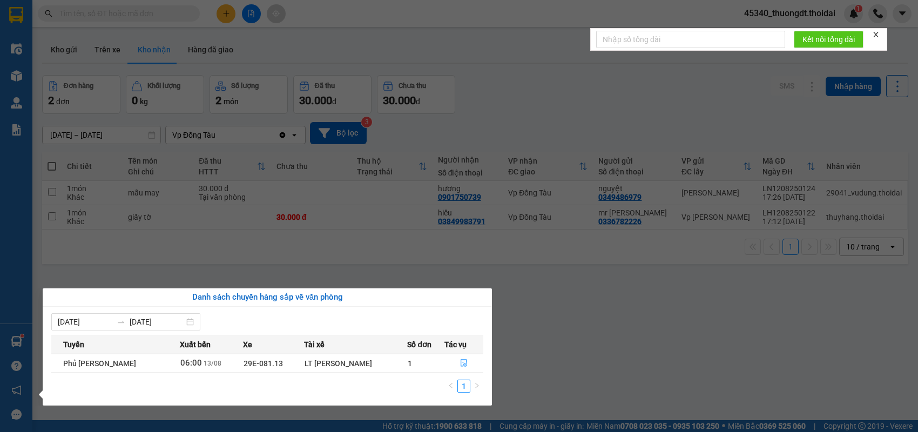
click at [116, 51] on section "Kết quả tìm kiếm ( 0 ) Bộ lọc No Data 45340_thuongdt.thoidai 1 Điều hành xe Kho…" at bounding box center [459, 216] width 918 height 432
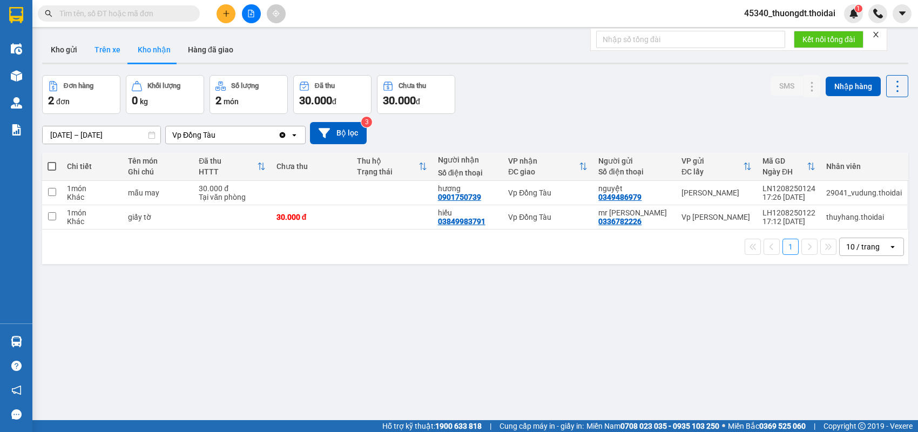
click at [111, 52] on button "Trên xe" at bounding box center [107, 50] width 43 height 26
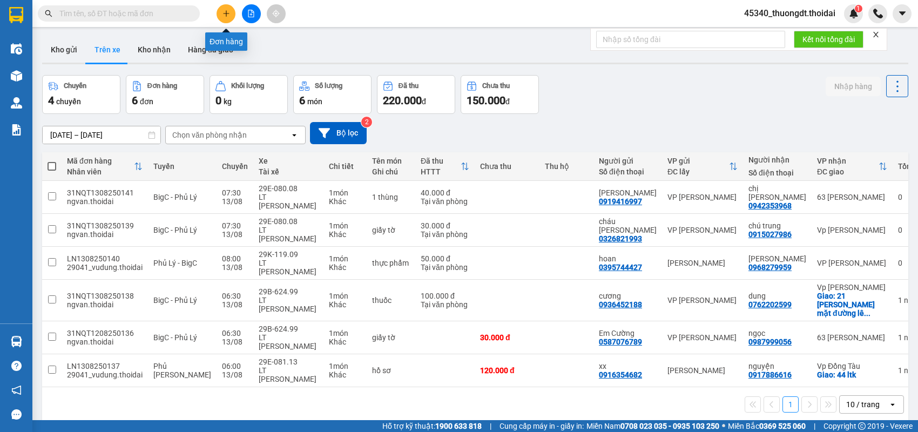
click at [230, 15] on button at bounding box center [226, 13] width 19 height 19
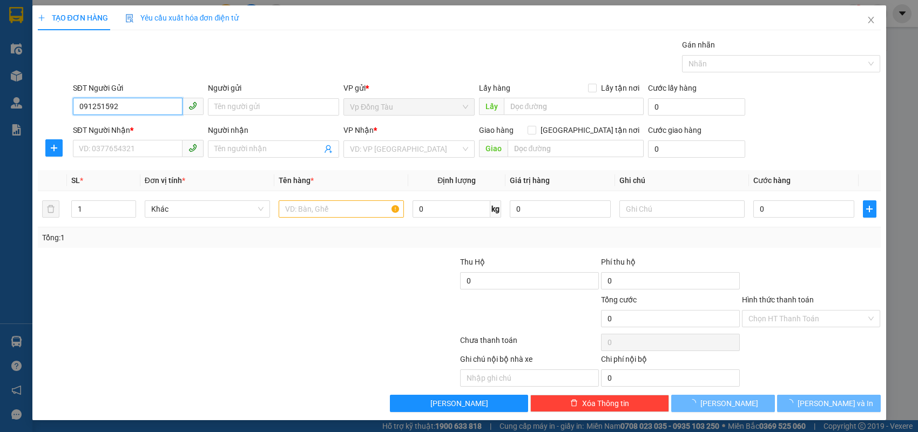
type input "0912515929"
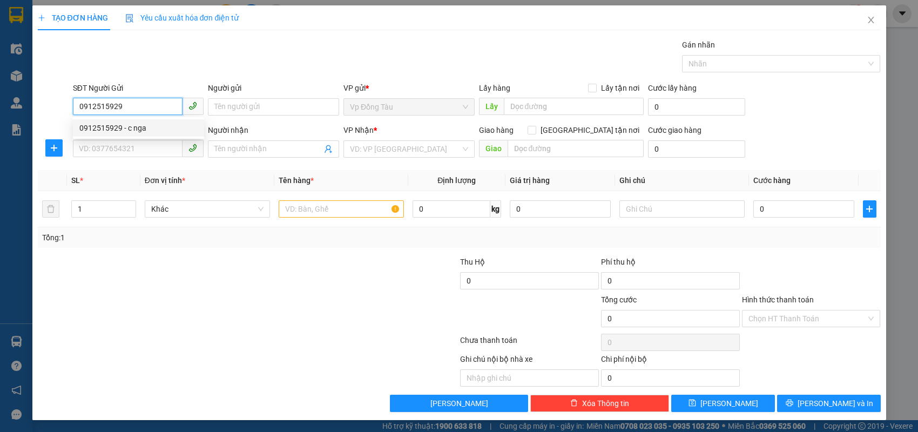
click at [176, 125] on div "0912515929 - c nga" at bounding box center [138, 128] width 118 height 12
type input "c nga"
type input "0912515929"
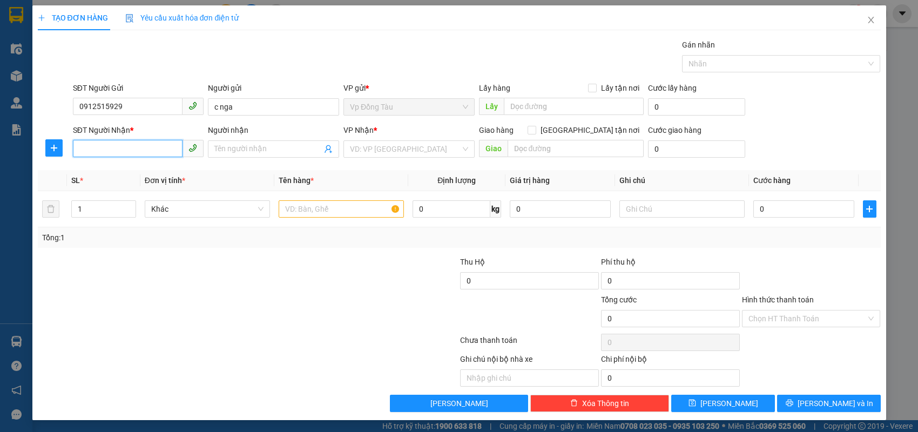
click at [152, 150] on input "SĐT Người Nhận *" at bounding box center [128, 148] width 110 height 17
click at [155, 171] on div "0963108287 - c thủy" at bounding box center [138, 170] width 118 height 12
type input "0963108287"
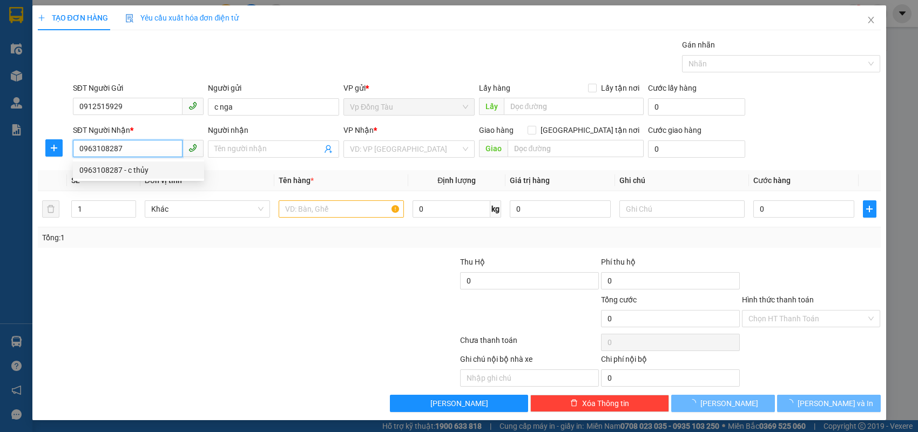
type input "c thủy"
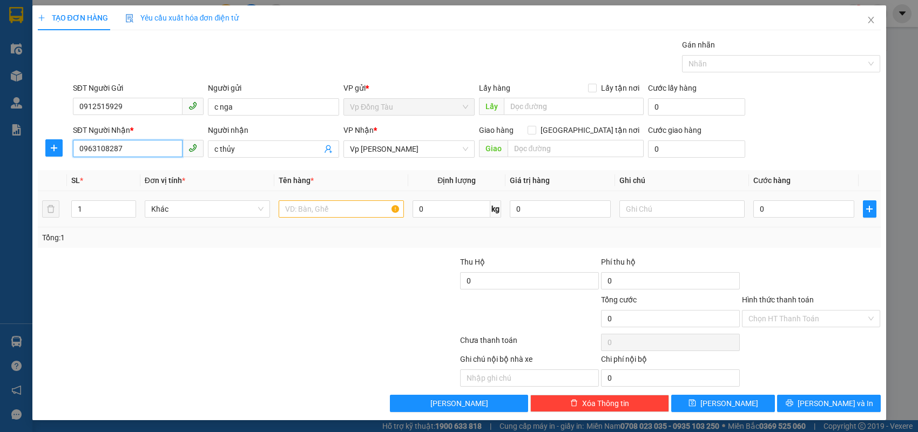
type input "0963108287"
click at [289, 206] on input "text" at bounding box center [341, 208] width 125 height 17
type input "giấy tờ"
click at [785, 206] on input "0" at bounding box center [803, 208] width 101 height 17
type input "3"
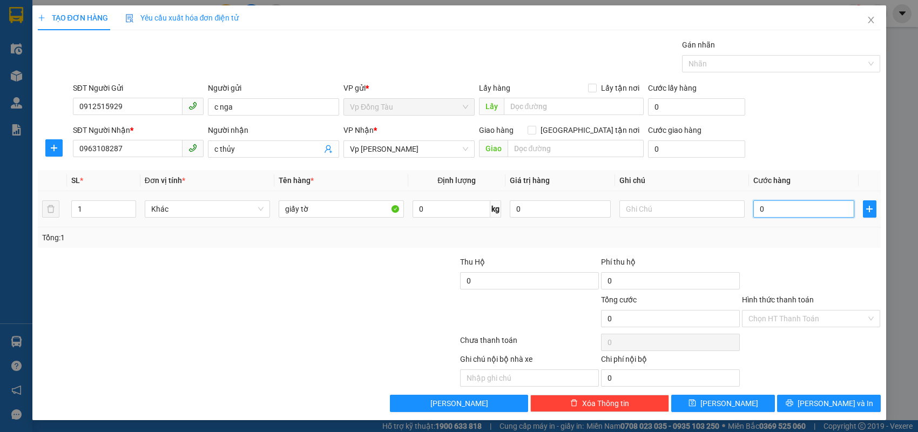
type input "3"
type input "30"
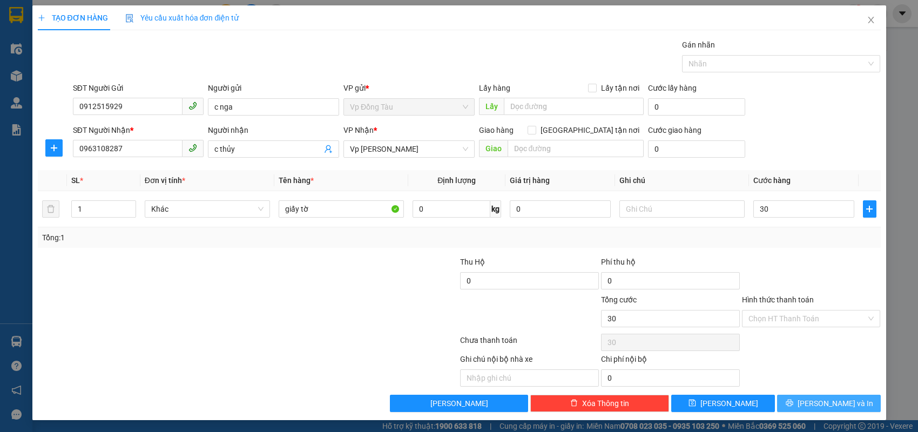
type input "30.000"
click at [793, 406] on icon "printer" at bounding box center [790, 403] width 8 height 8
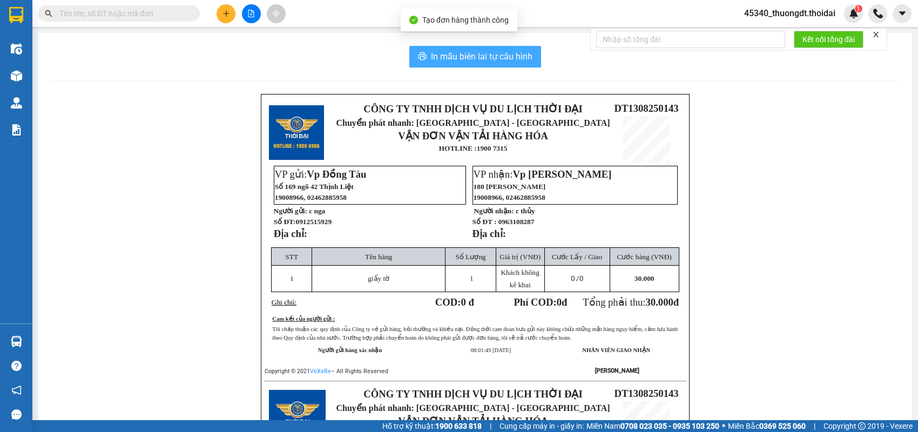
click at [486, 55] on span "In mẫu biên lai tự cấu hình" at bounding box center [482, 57] width 102 height 14
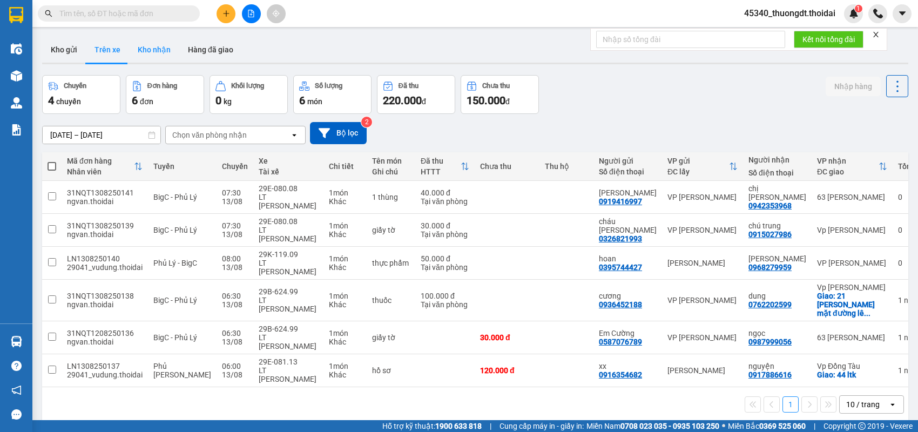
click at [151, 51] on button "Kho nhận" at bounding box center [154, 50] width 50 height 26
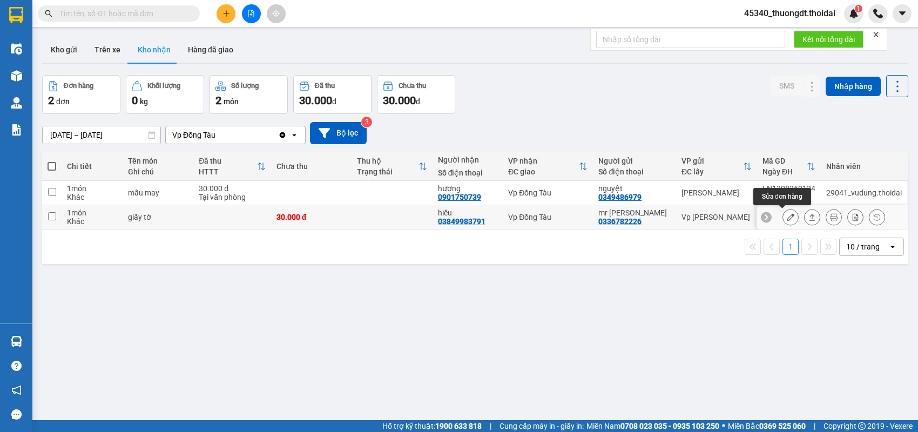
click at [787, 217] on icon at bounding box center [791, 217] width 8 height 8
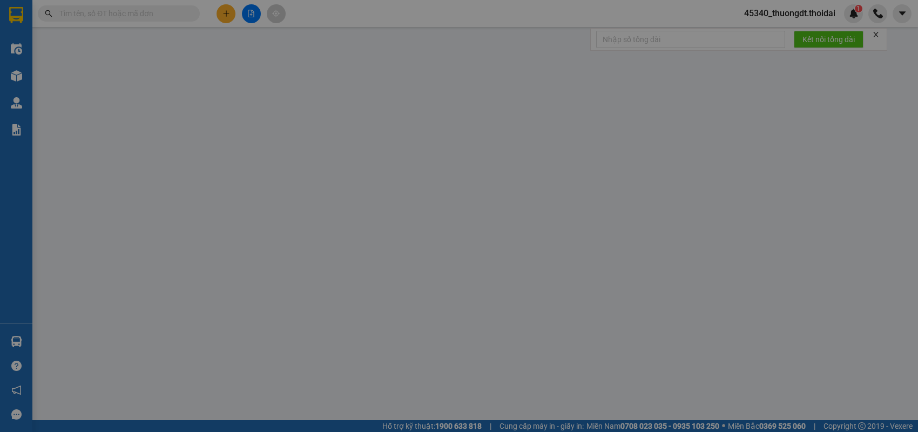
type input "0336782226"
type input "mr Lộc"
type input "03849983791"
type input "hiếu"
type input "30.000"
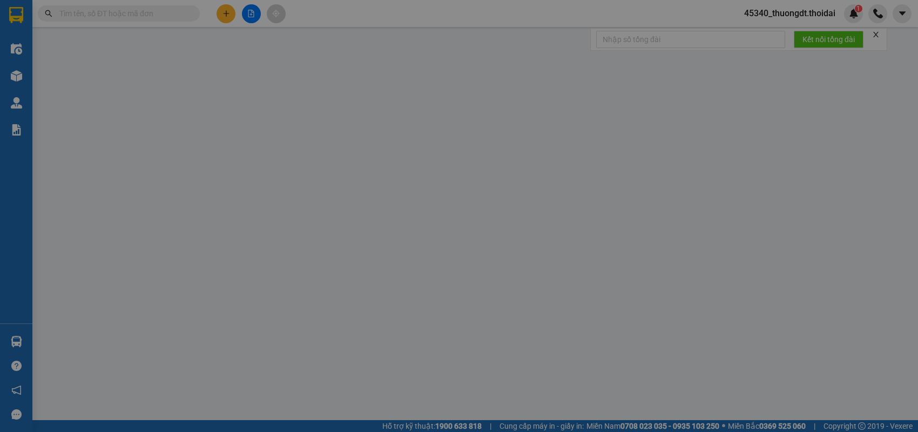
type input "30.000"
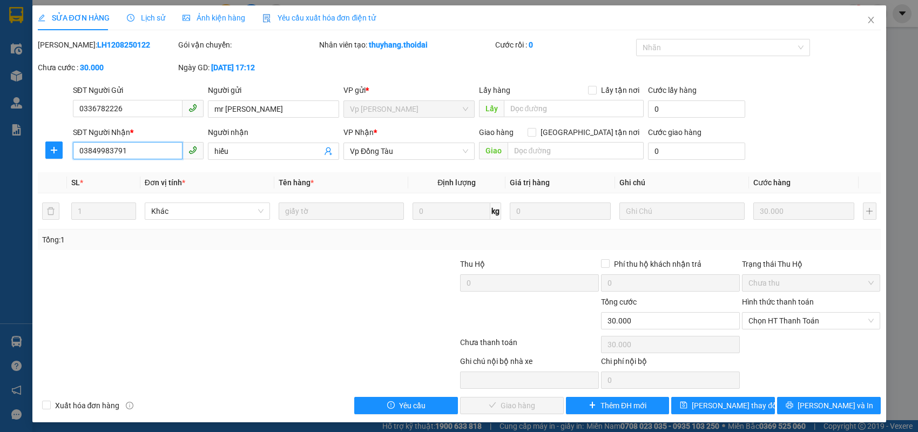
drag, startPoint x: 137, startPoint y: 154, endPoint x: 70, endPoint y: 158, distance: 66.5
click at [71, 158] on div "SĐT Người Nhận * 03849983791 03849983791" at bounding box center [139, 145] width 136 height 38
click at [110, 252] on div "Total Paid Fee 0 Total UnPaid Fee 30.000 Cash Collection Total Fee Mã ĐH: LH120…" at bounding box center [459, 226] width 843 height 375
click at [867, 23] on icon "close" at bounding box center [871, 20] width 9 height 9
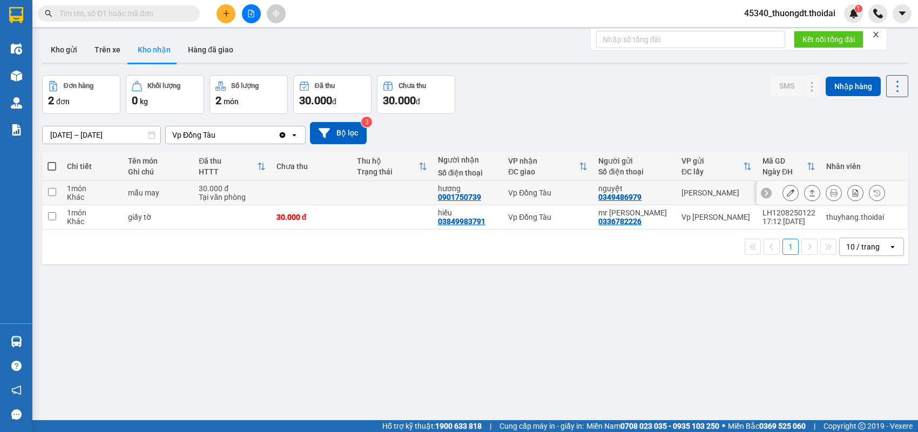
click at [787, 190] on icon at bounding box center [791, 193] width 8 height 8
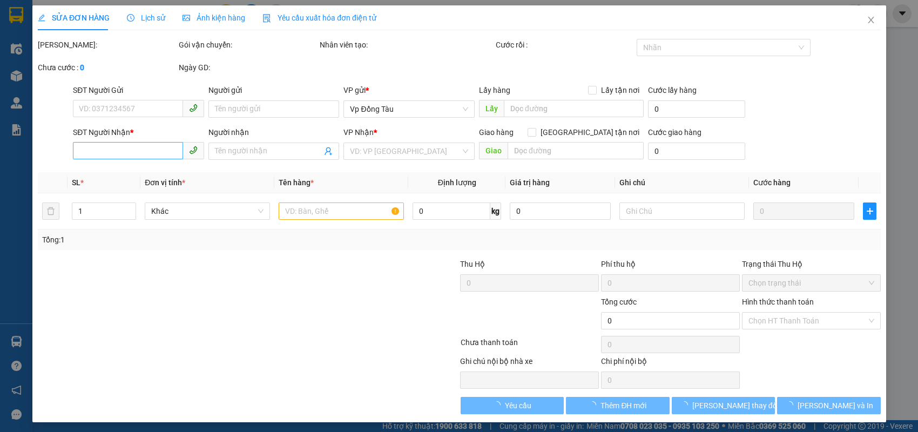
type input "0349486979"
type input "nguyệt"
type input "0901750739"
type input "hương"
type input "30.000"
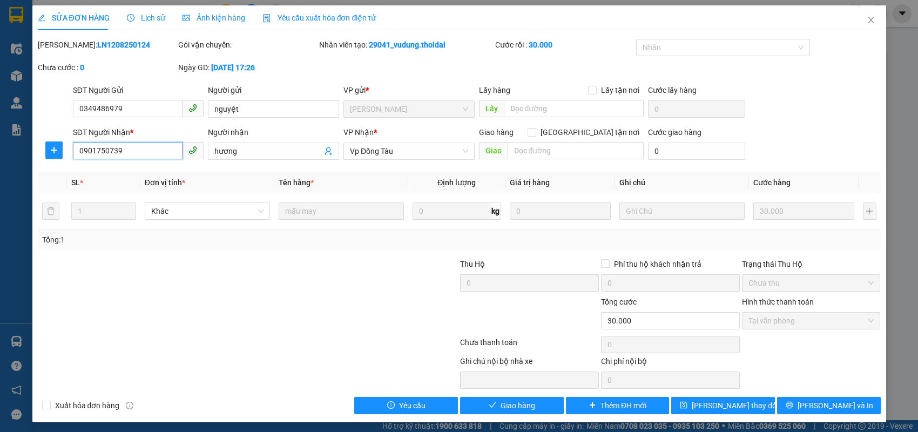
drag, startPoint x: 145, startPoint y: 147, endPoint x: 0, endPoint y: 183, distance: 149.6
click at [0, 183] on div "SỬA ĐƠN HÀNG Lịch sử Ảnh kiện hàng Yêu cầu xuất hóa đơn điện tử Total Paid Fee …" at bounding box center [459, 216] width 918 height 432
click at [867, 20] on icon "close" at bounding box center [871, 20] width 9 height 9
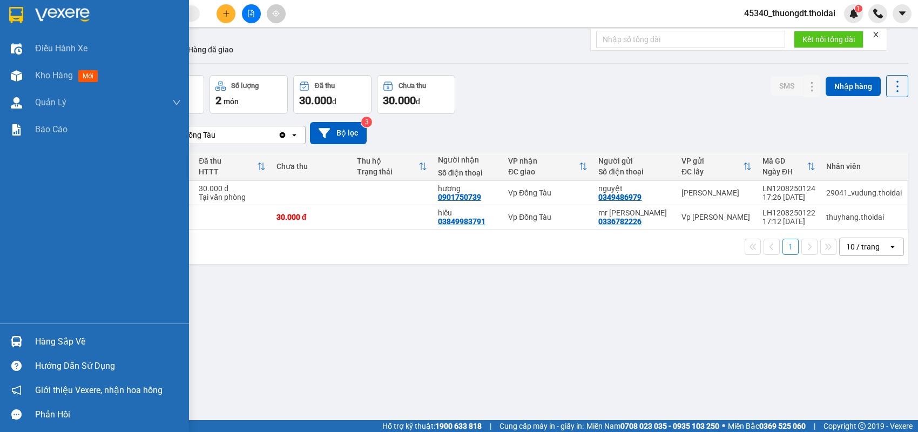
click at [69, 349] on div "Hàng sắp về" at bounding box center [108, 342] width 146 height 16
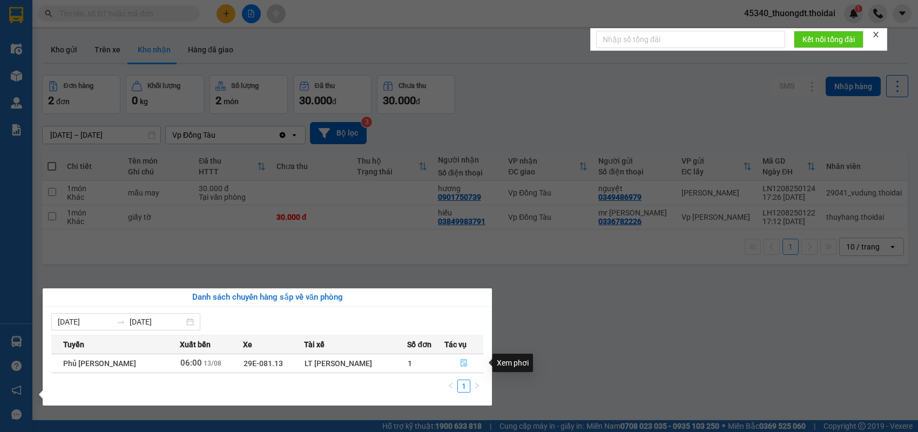
click at [463, 363] on icon "file-done" at bounding box center [464, 363] width 8 height 8
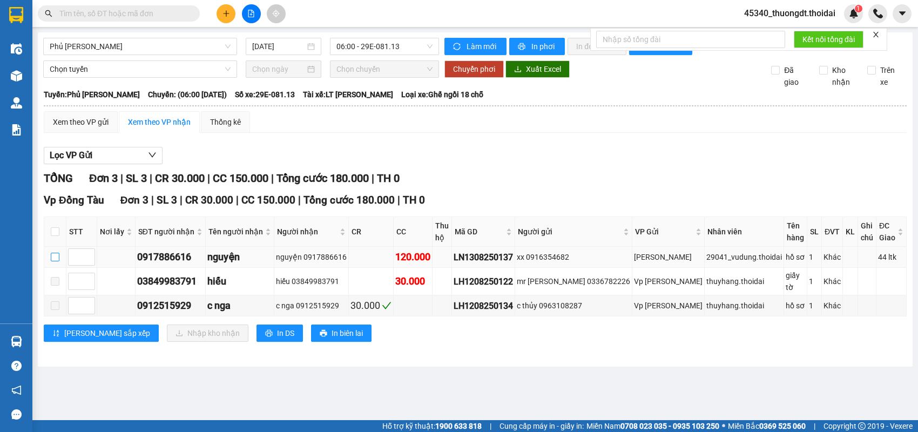
click at [58, 253] on input "checkbox" at bounding box center [55, 257] width 9 height 9
checkbox input "true"
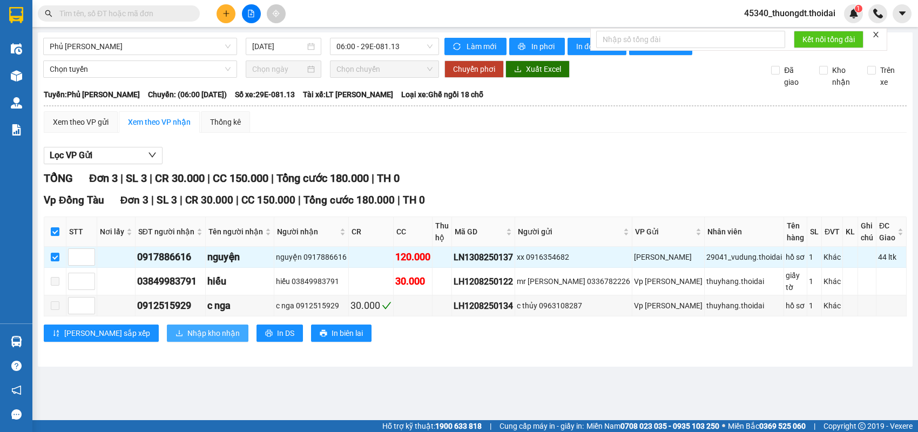
click at [187, 327] on span "Nhập kho nhận" at bounding box center [213, 333] width 52 height 12
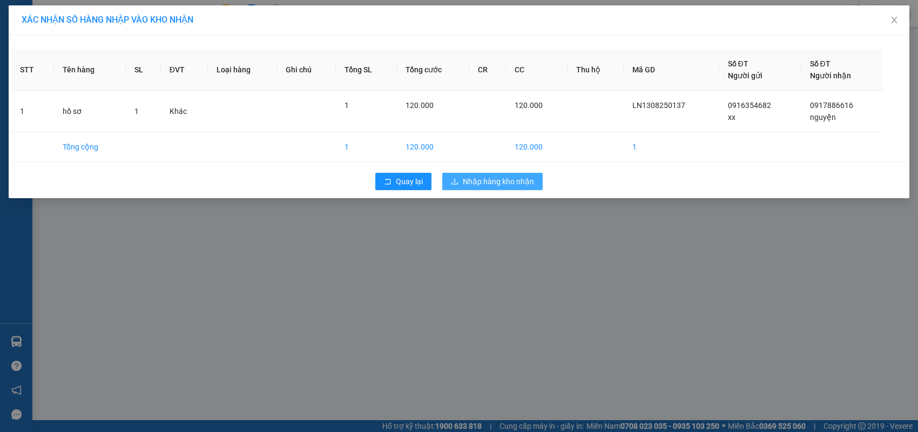
click at [502, 183] on span "Nhập hàng kho nhận" at bounding box center [498, 182] width 71 height 12
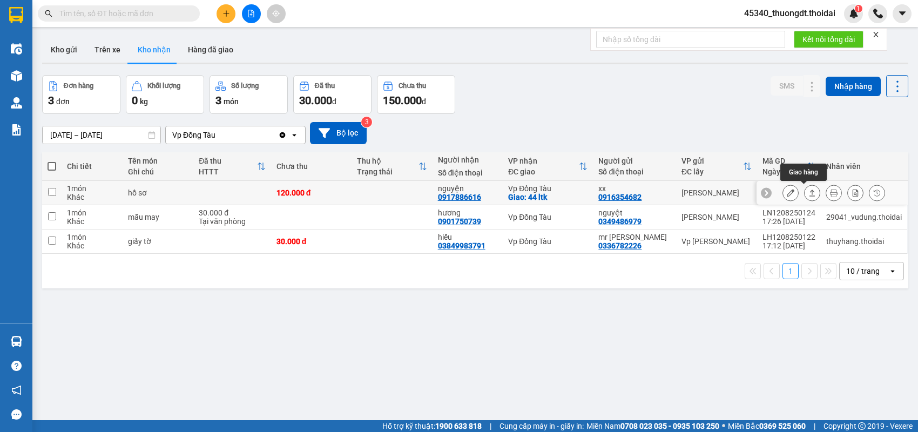
click at [809, 191] on icon at bounding box center [812, 193] width 6 height 6
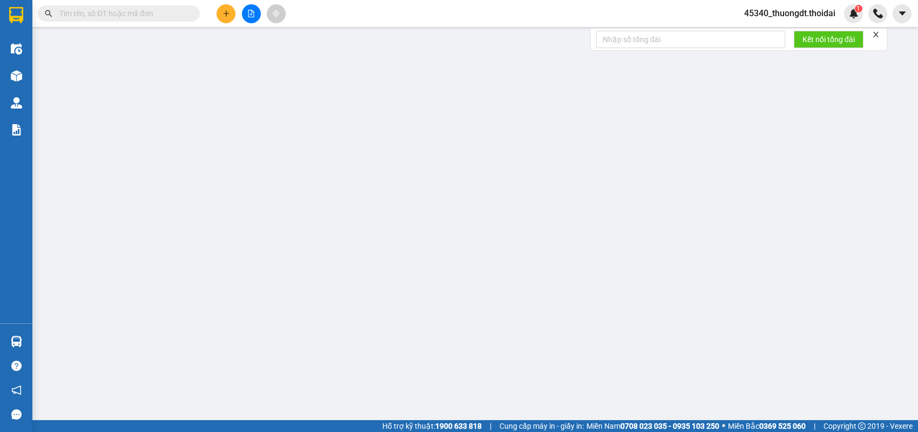
type input "0916354682"
type input "xx"
type input "0917886616"
type input "nguyện"
checkbox input "true"
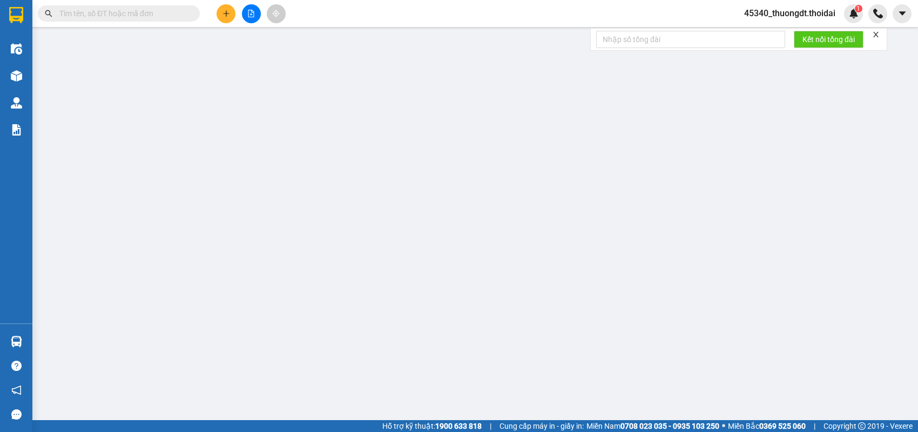
type input "44 ltk"
type input "120.000"
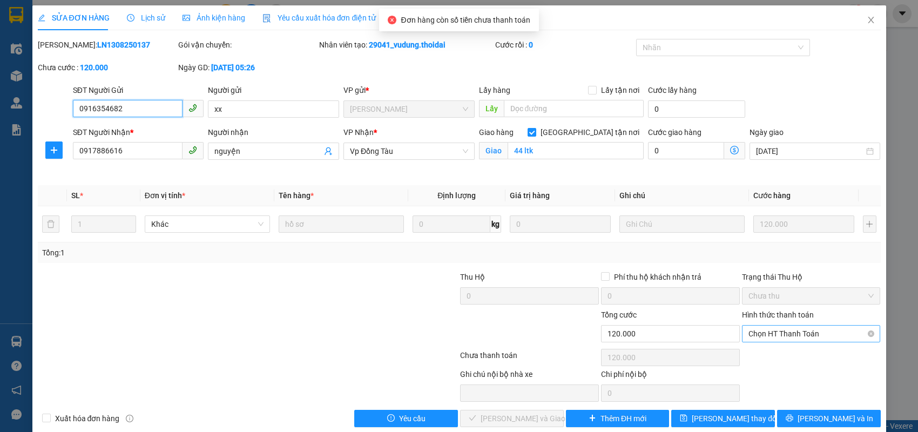
click at [782, 336] on span "Chọn HT Thanh Toán" at bounding box center [811, 334] width 126 height 16
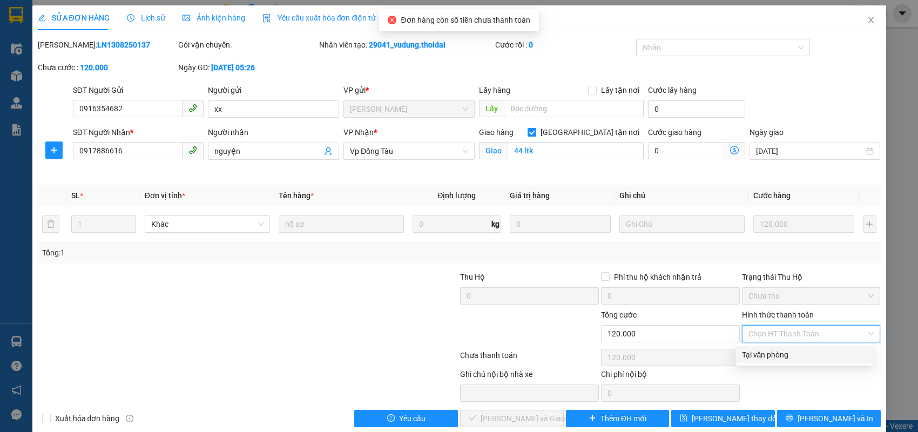
click at [770, 356] on div "Tại văn phòng" at bounding box center [804, 355] width 125 height 12
type input "0"
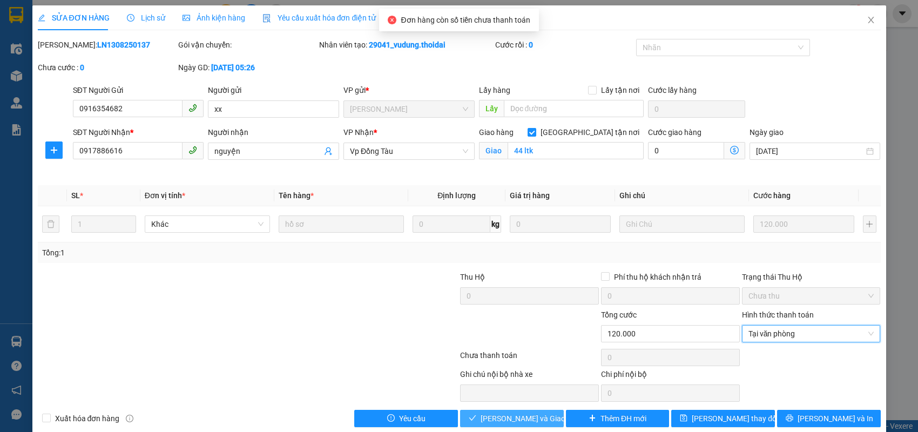
click at [536, 419] on span "Lưu và Giao hàng" at bounding box center [533, 419] width 104 height 12
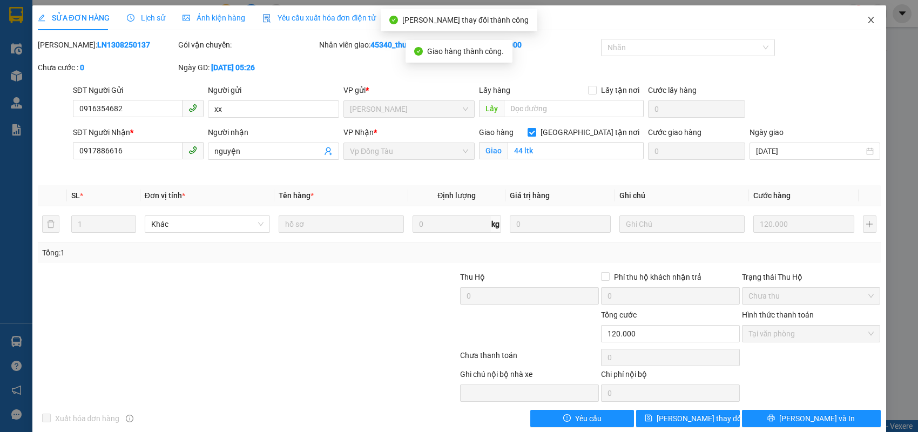
click at [867, 18] on icon "close" at bounding box center [871, 20] width 9 height 9
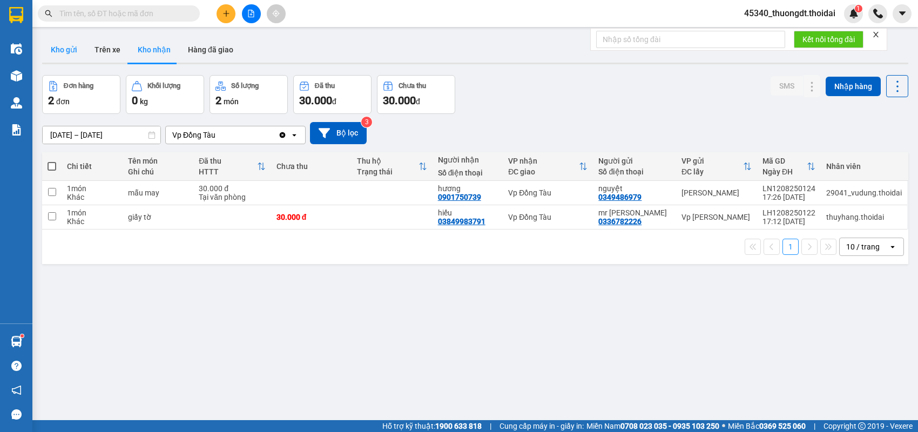
click at [69, 46] on button "Kho gửi" at bounding box center [64, 50] width 44 height 26
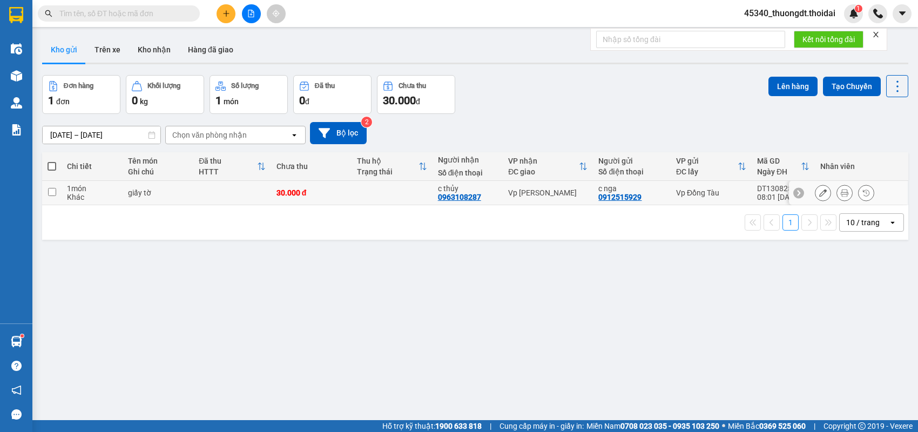
click at [57, 195] on td at bounding box center [51, 193] width 19 height 24
checkbox input "true"
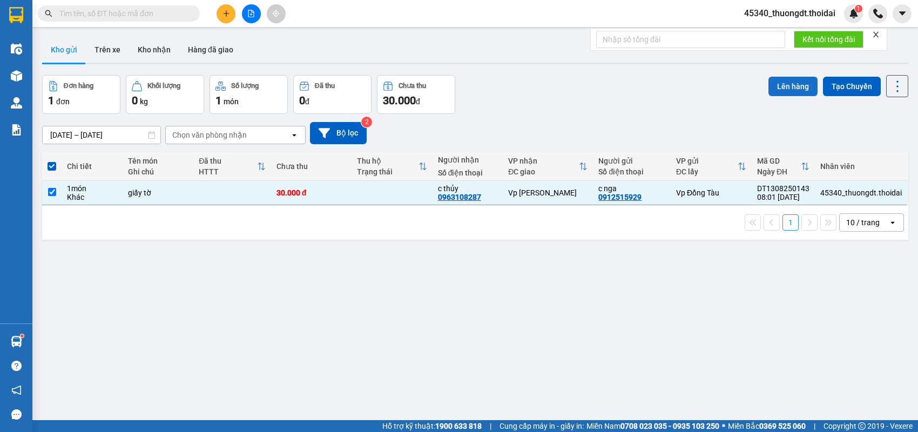
click at [790, 91] on button "Lên hàng" at bounding box center [792, 86] width 49 height 19
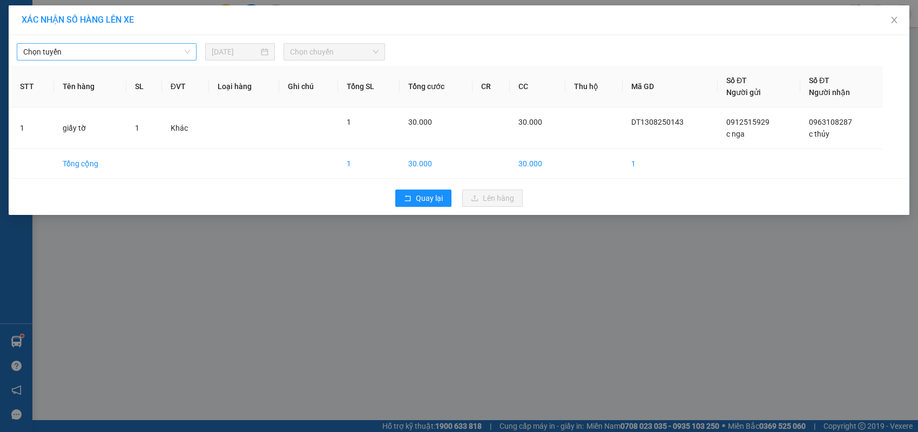
click at [116, 48] on span "Chọn tuyến" at bounding box center [106, 52] width 167 height 16
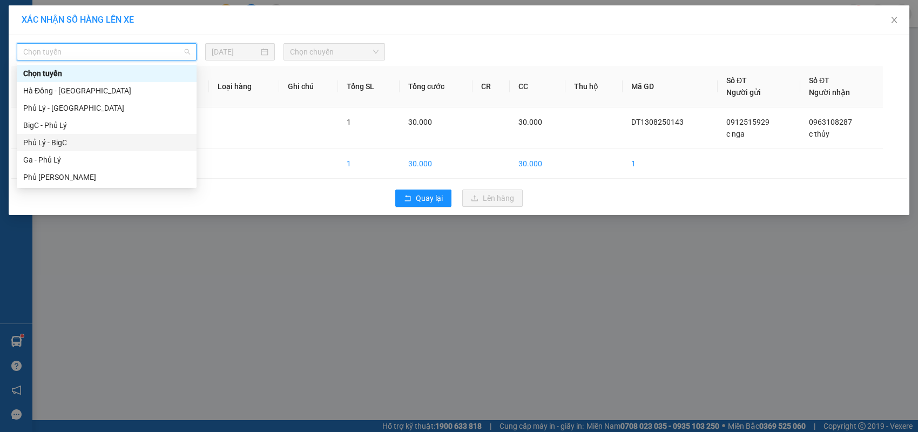
click at [54, 154] on div "Ga - Phủ Lý" at bounding box center [106, 160] width 167 height 12
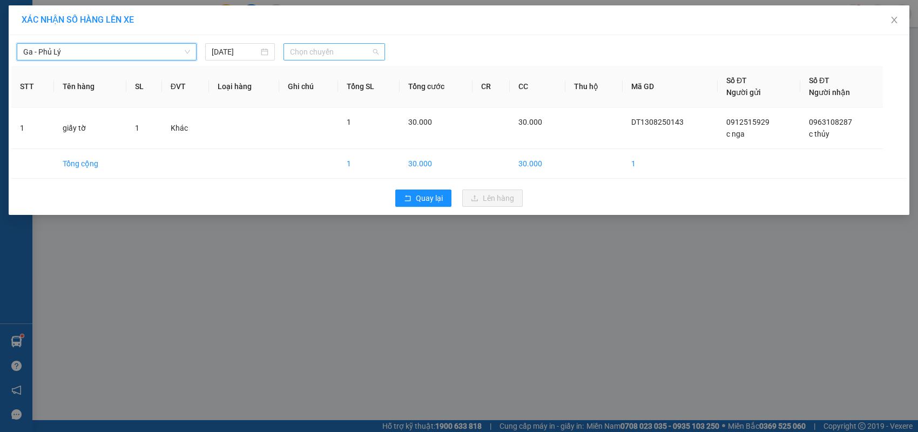
click at [329, 56] on span "Chọn chuyến" at bounding box center [334, 52] width 88 height 16
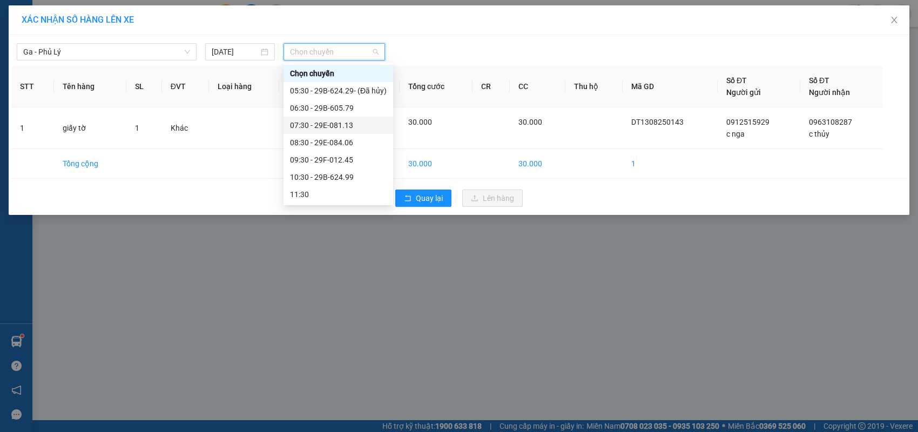
click at [351, 131] on div "07:30 - 29E-081.13" at bounding box center [339, 125] width 110 height 17
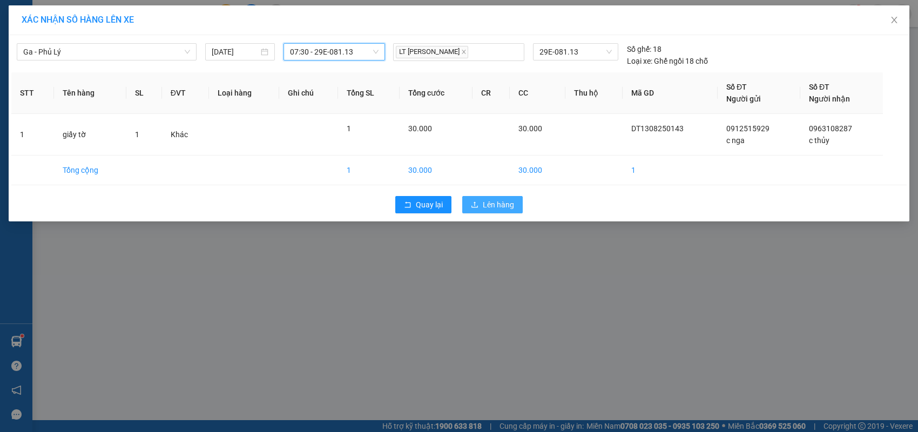
click at [510, 205] on span "Lên hàng" at bounding box center [498, 205] width 31 height 12
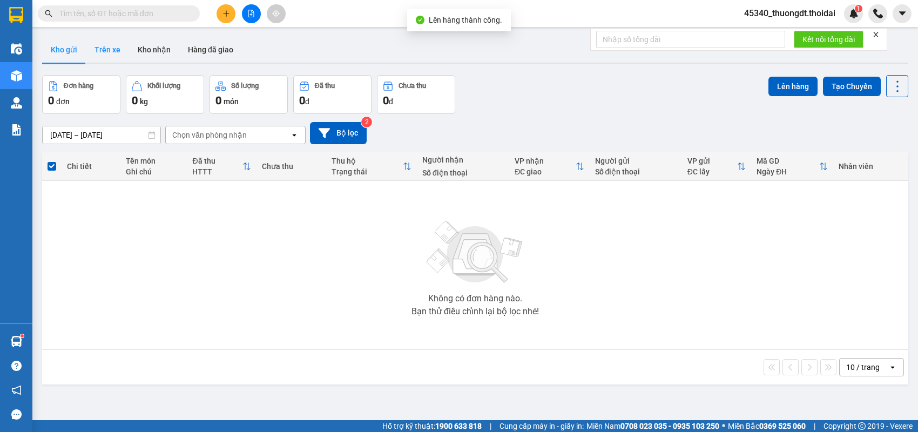
click at [109, 53] on button "Trên xe" at bounding box center [107, 50] width 43 height 26
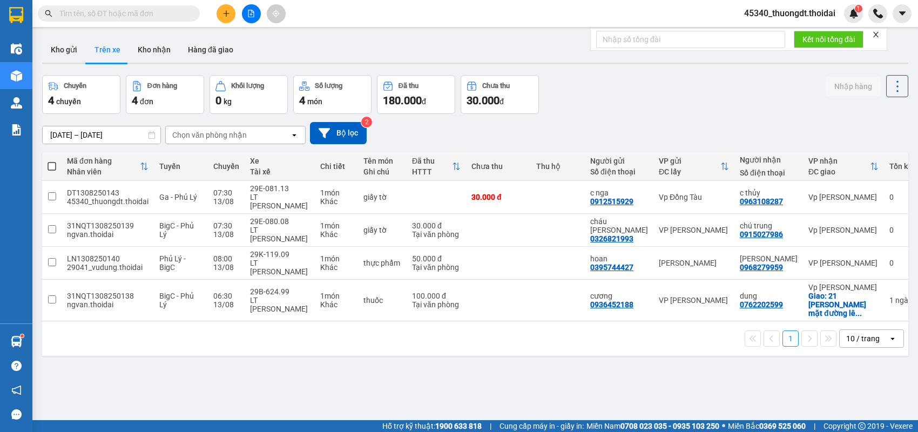
click at [220, 17] on button at bounding box center [226, 13] width 19 height 19
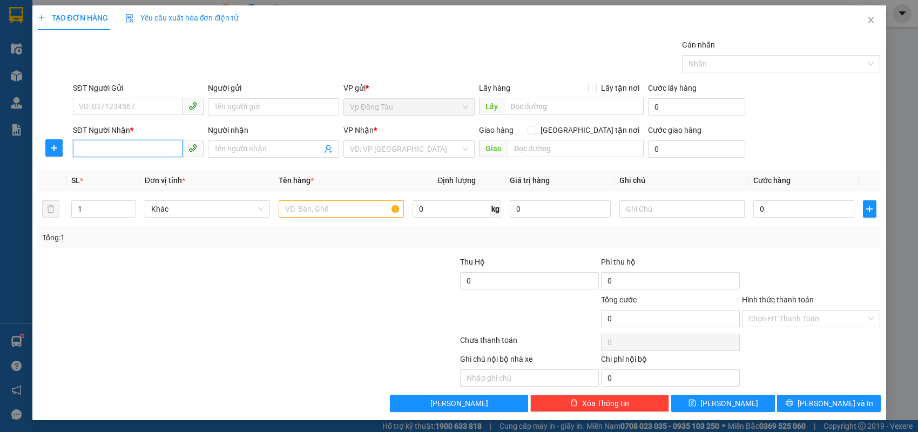
click at [157, 145] on input "SĐT Người Nhận *" at bounding box center [128, 148] width 110 height 17
click at [158, 171] on div "0843402555 - phượng" at bounding box center [138, 170] width 118 height 12
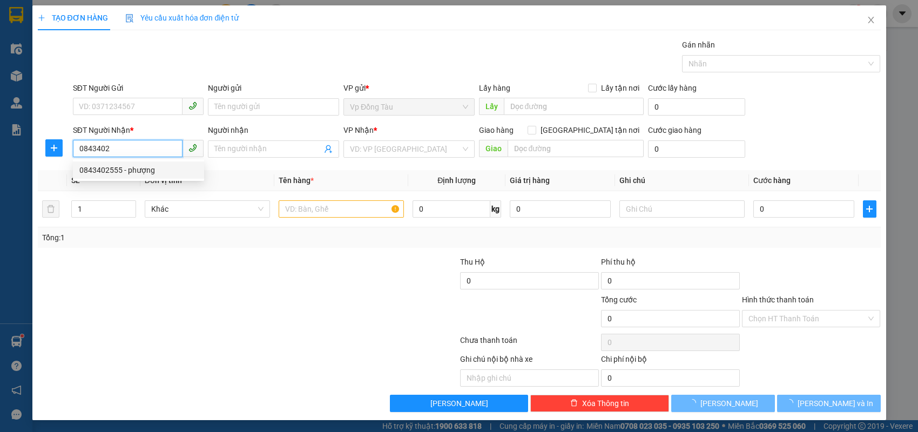
type input "0843402555"
type input "phượng"
type input "0843402555"
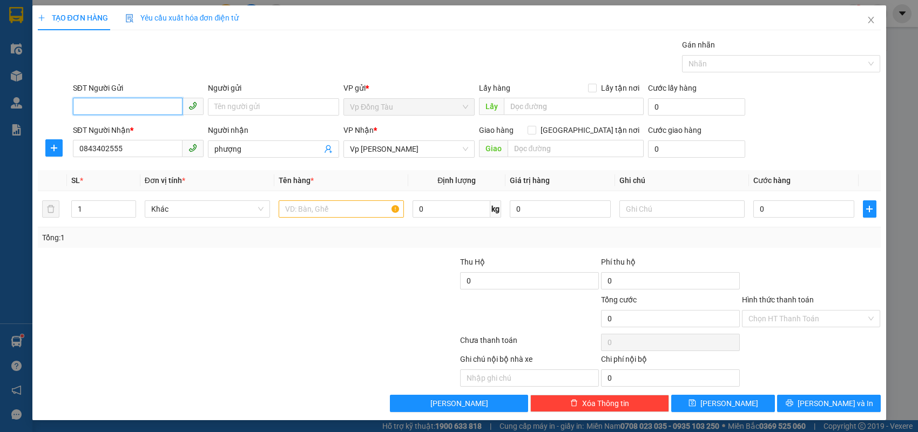
click at [158, 104] on input "SĐT Người Gửi" at bounding box center [128, 106] width 110 height 17
click at [339, 210] on input "text" at bounding box center [341, 208] width 125 height 17
type input "hàng shipper mang ra"
click at [138, 106] on input "SĐT Người Gửi" at bounding box center [128, 106] width 110 height 17
click at [172, 265] on div at bounding box center [178, 275] width 282 height 38
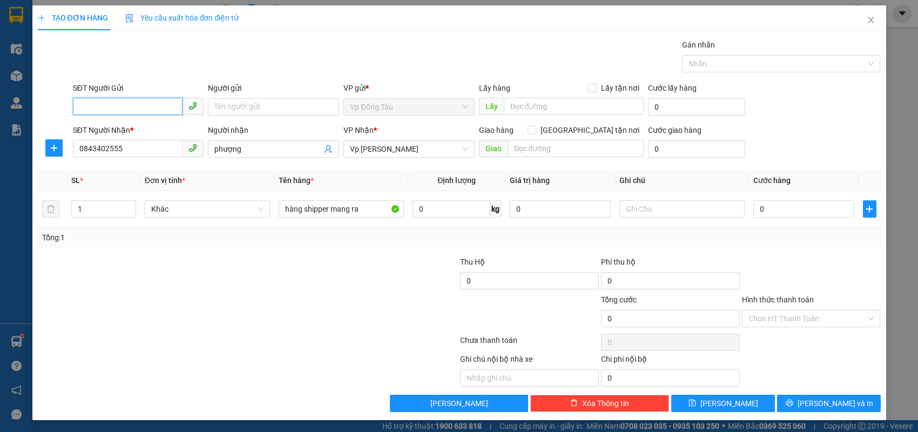
click at [154, 111] on input "SĐT Người Gửi" at bounding box center [128, 106] width 110 height 17
click at [233, 311] on div at bounding box center [178, 313] width 282 height 38
drag, startPoint x: 130, startPoint y: 145, endPoint x: 62, endPoint y: 159, distance: 68.9
click at [63, 159] on div "SĐT Người Nhận * 0843402555 Người nhận phượng VP Nhận * Vp Lê Hoàn Giao hàng Gi…" at bounding box center [459, 143] width 845 height 38
click at [139, 145] on input "0843402555" at bounding box center [128, 148] width 110 height 17
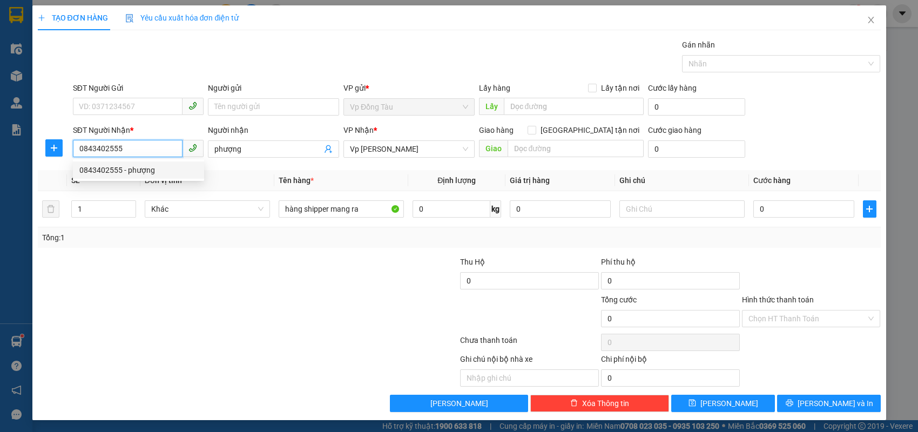
drag, startPoint x: 133, startPoint y: 148, endPoint x: 69, endPoint y: 162, distance: 65.8
click at [69, 162] on div "Transit Pickup Surcharge Ids Transit Deliver Surcharge Ids Transit Deliver Surc…" at bounding box center [459, 225] width 843 height 373
click at [127, 107] on input "SĐT Người Gửi" at bounding box center [128, 106] width 110 height 17
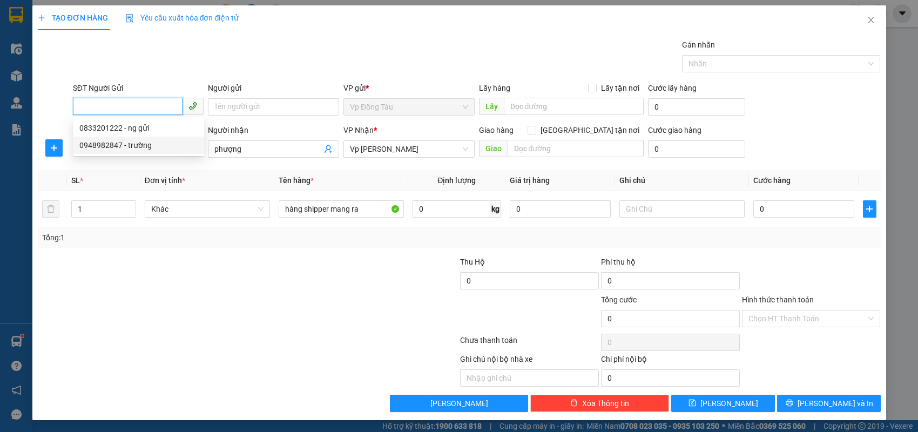
paste input "0843402555"
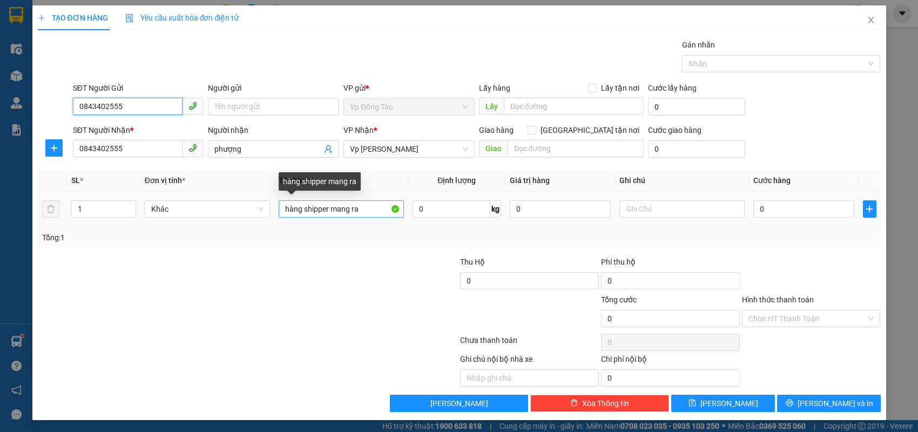
type input "0843402555"
click at [370, 214] on input "hàng shipper mang ra" at bounding box center [341, 208] width 125 height 17
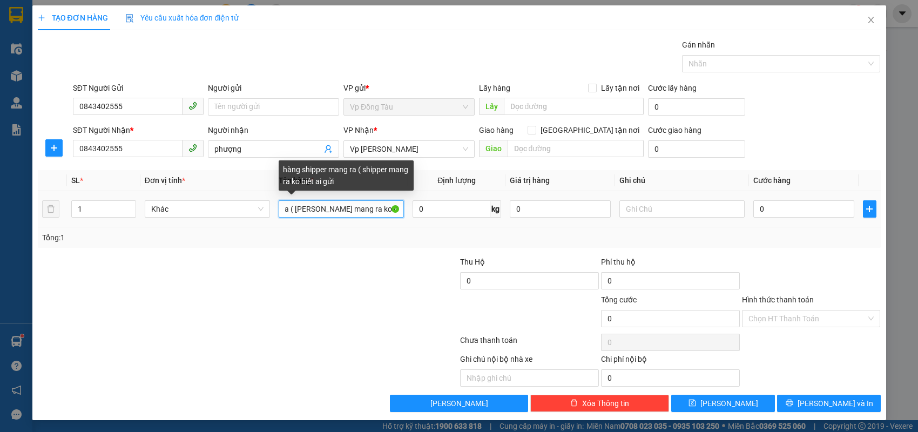
scroll to position [0, 72]
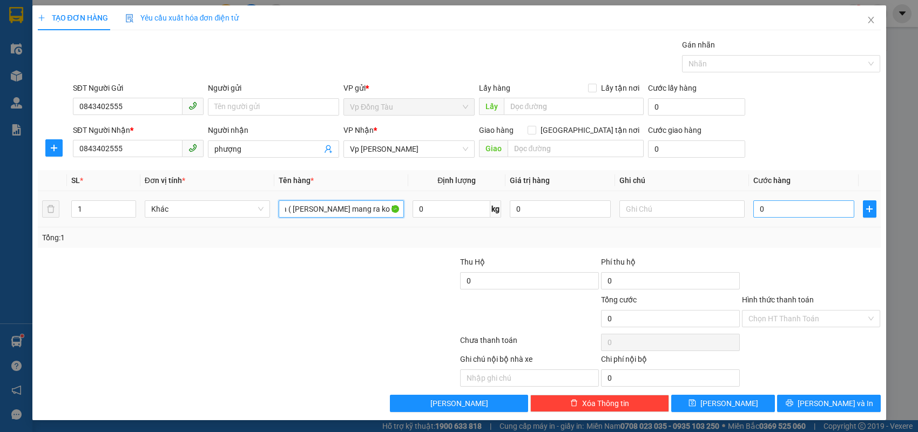
type input "hàng shipper mang ra ( shipper mang ra ko biết ai gửi )"
click at [797, 210] on input "0" at bounding box center [803, 208] width 101 height 17
type input "4"
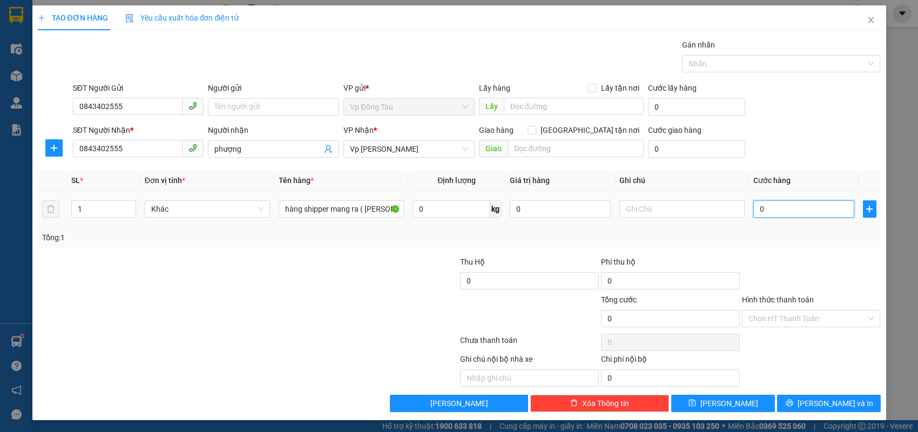
type input "4"
type input "40"
type input "40.000"
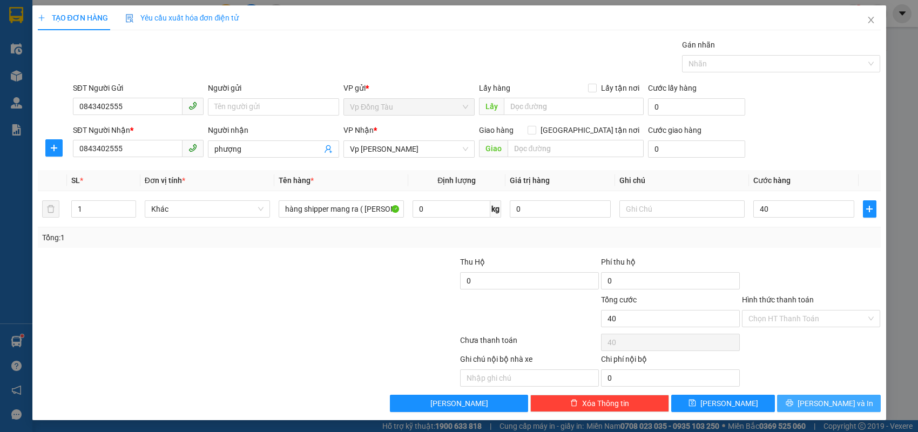
type input "40.000"
click at [818, 407] on button "Lưu và In" at bounding box center [829, 403] width 104 height 17
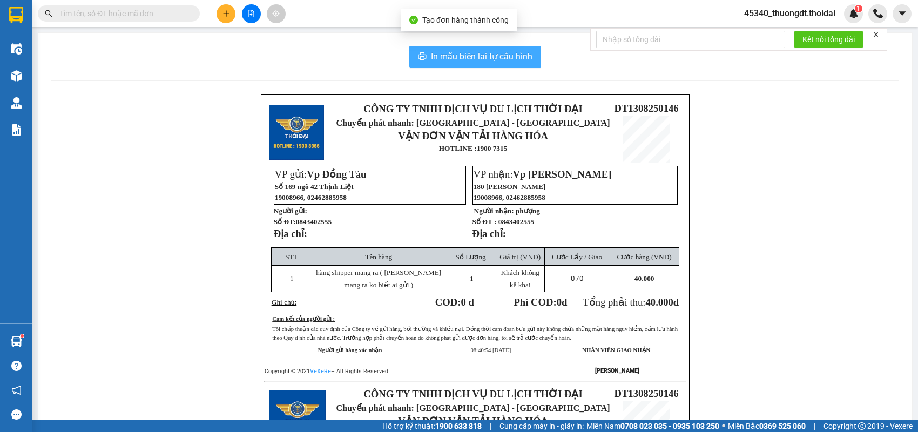
click at [522, 59] on span "In mẫu biên lai tự cấu hình" at bounding box center [482, 57] width 102 height 14
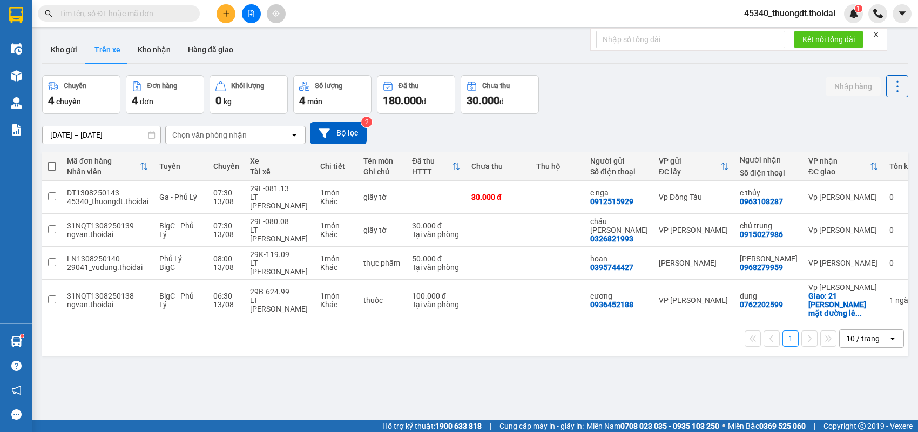
click at [41, 49] on div "ver 1.8.137 Kho gửi Trên xe Kho nhận Hàng đã giao Chuyến 4 chuyến Đơn hàng 4 đơ…" at bounding box center [475, 248] width 875 height 432
click at [52, 50] on button "Kho gửi" at bounding box center [64, 50] width 44 height 26
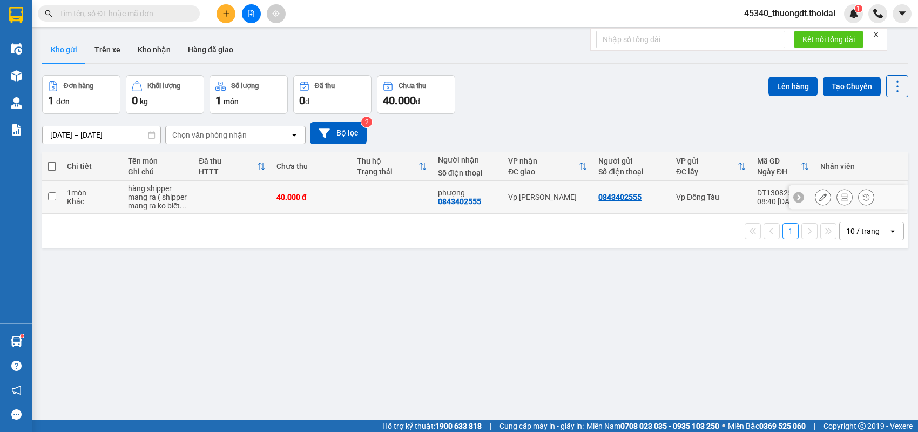
click at [54, 199] on input "checkbox" at bounding box center [52, 196] width 8 height 8
checkbox input "true"
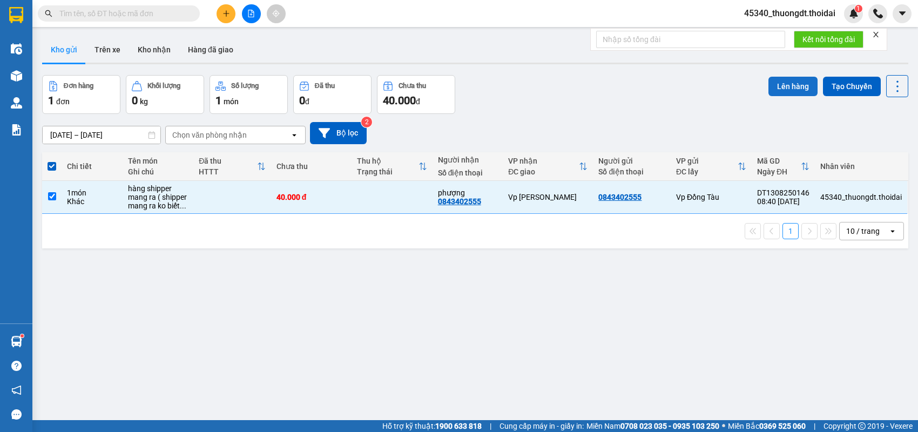
click at [768, 90] on button "Lên hàng" at bounding box center [792, 86] width 49 height 19
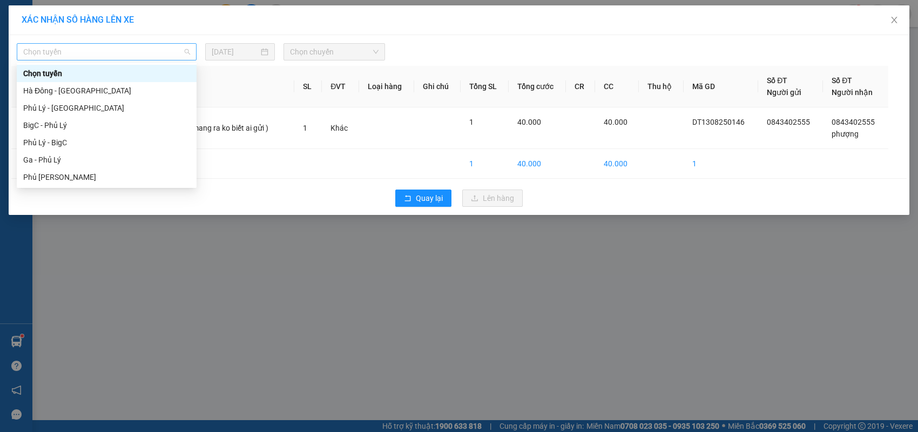
click at [163, 55] on span "Chọn tuyến" at bounding box center [106, 52] width 167 height 16
click at [86, 159] on div "Ga - Phủ Lý" at bounding box center [106, 160] width 167 height 12
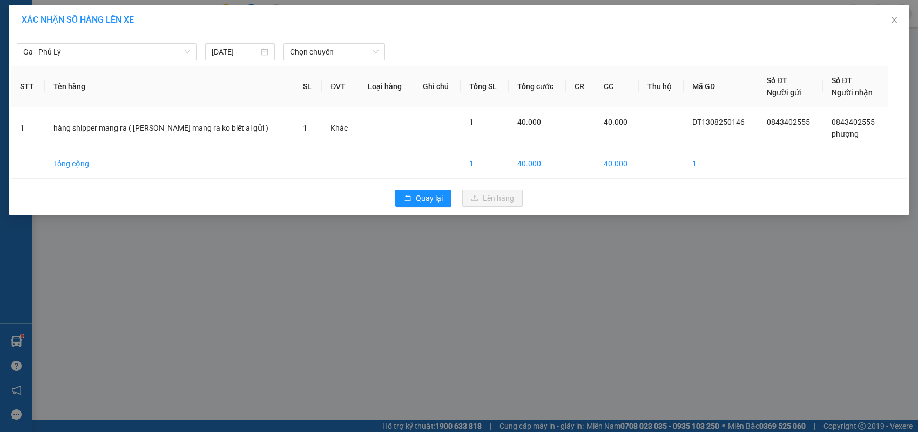
drag, startPoint x: 325, startPoint y: 40, endPoint x: 320, endPoint y: 55, distance: 15.7
click at [325, 40] on div "Ga - Phủ Lý 13/08/2025 Chọn chuyến" at bounding box center [458, 49] width 895 height 23
click at [320, 55] on span "Chọn chuyến" at bounding box center [334, 52] width 88 height 16
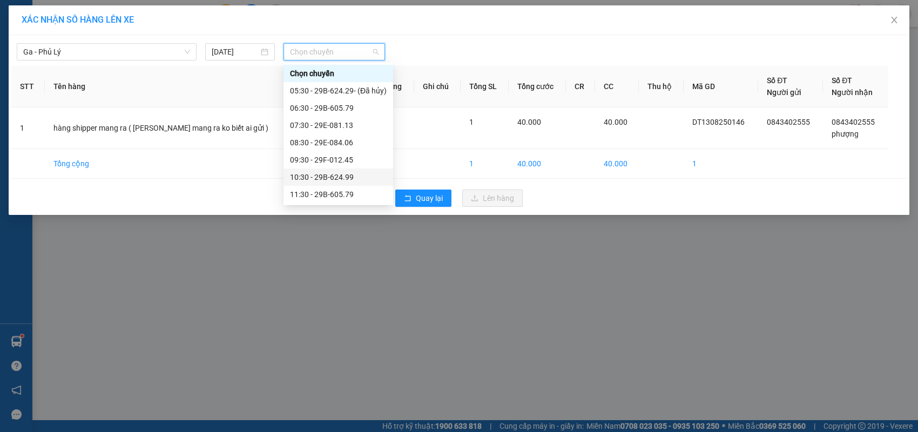
scroll to position [54, 0]
click at [341, 86] on div "08:30 - 29E-084.06" at bounding box center [338, 89] width 97 height 12
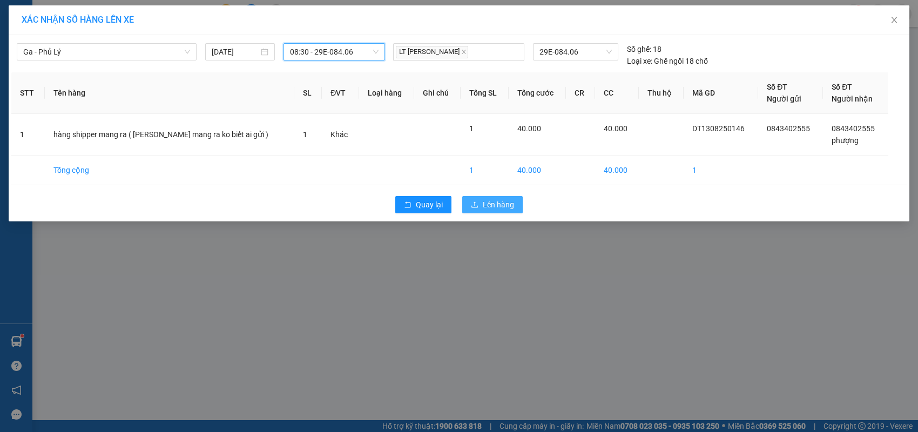
click at [467, 199] on button "Lên hàng" at bounding box center [492, 204] width 60 height 17
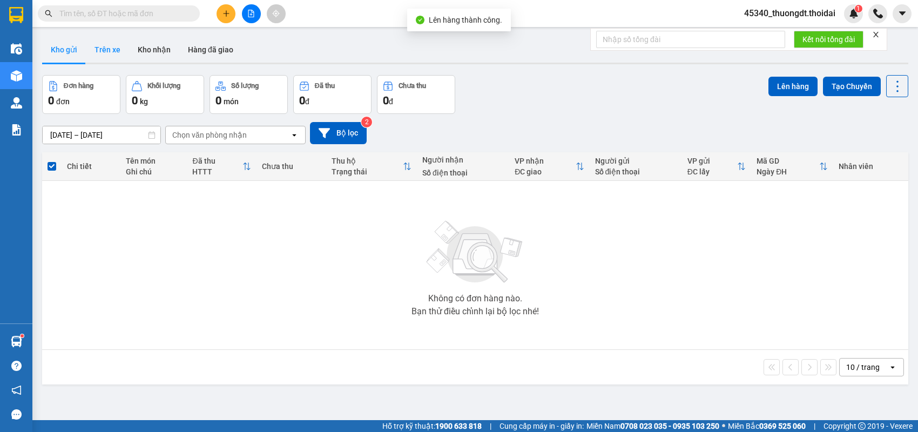
click at [100, 52] on button "Trên xe" at bounding box center [107, 50] width 43 height 26
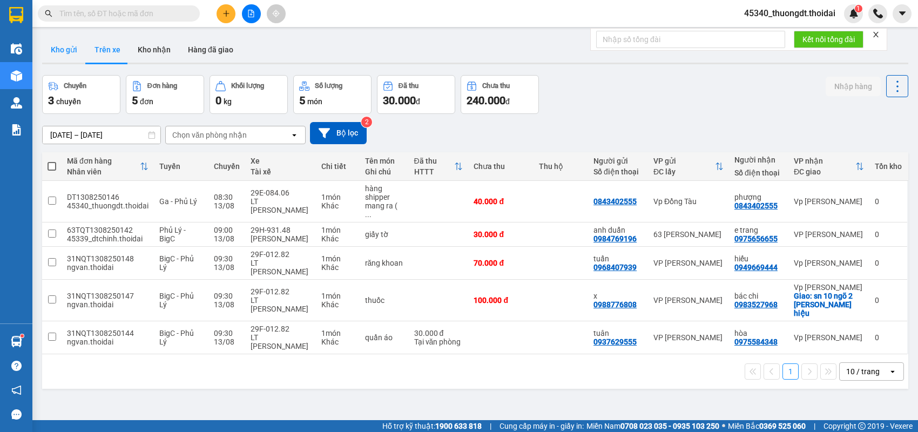
click at [70, 56] on button "Kho gửi" at bounding box center [64, 50] width 44 height 26
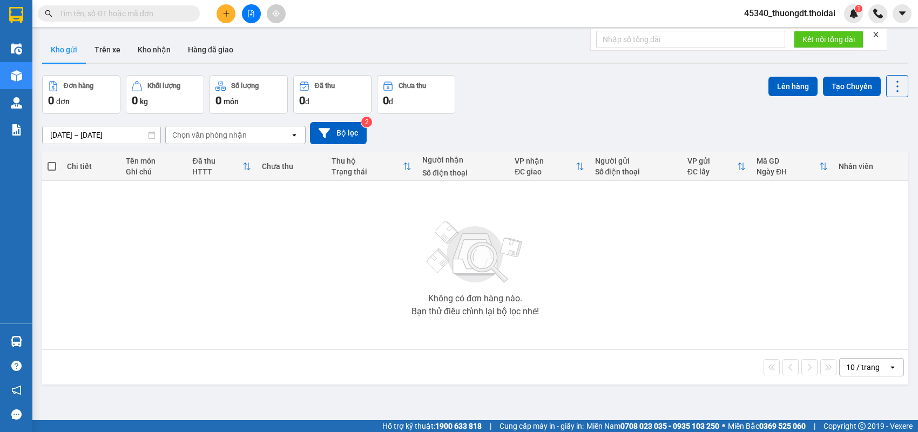
click at [164, 9] on input "text" at bounding box center [122, 14] width 127 height 12
paste input "0843402555"
type input "0843402555"
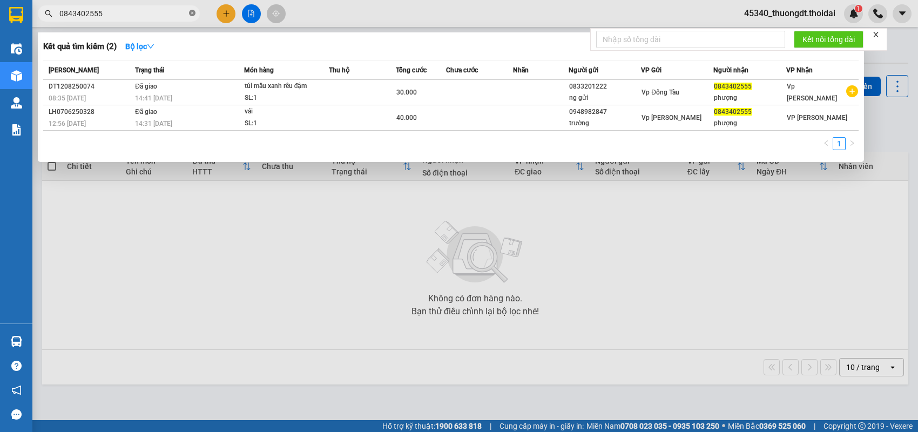
click at [190, 12] on icon "close-circle" at bounding box center [192, 13] width 6 height 6
